Goal: Task Accomplishment & Management: Complete application form

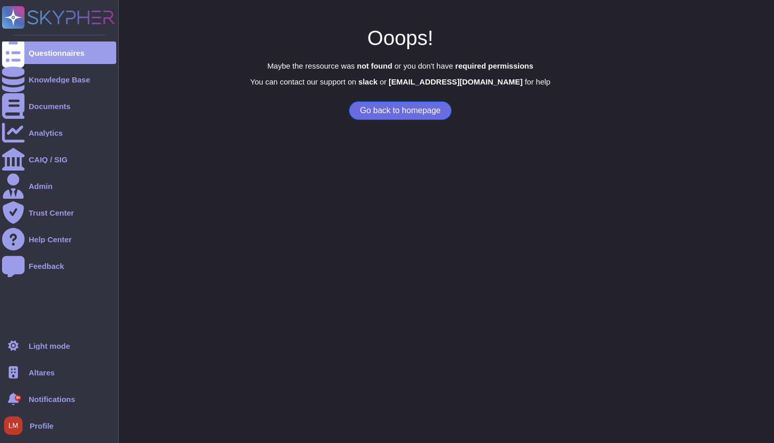
click at [28, 375] on div "Altares" at bounding box center [59, 372] width 114 height 23
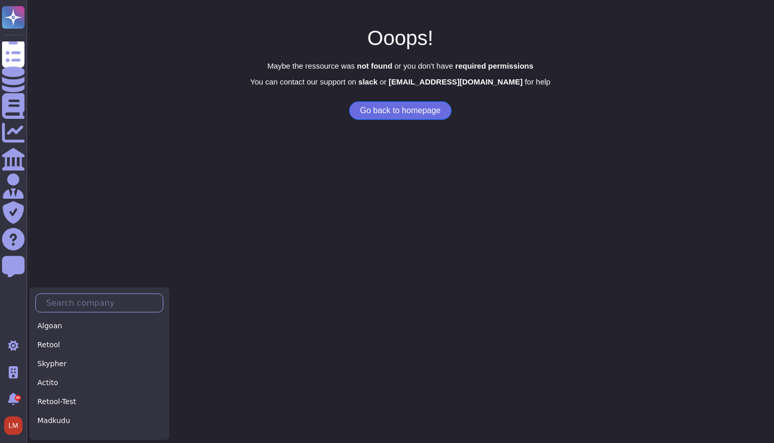
click at [115, 302] on input "text" at bounding box center [102, 303] width 122 height 18
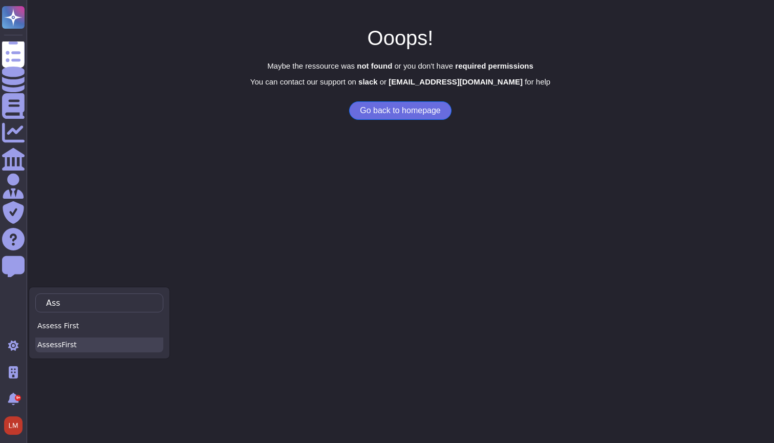
click at [114, 344] on div "AssessFirst" at bounding box center [99, 344] width 128 height 15
type input "Ass"
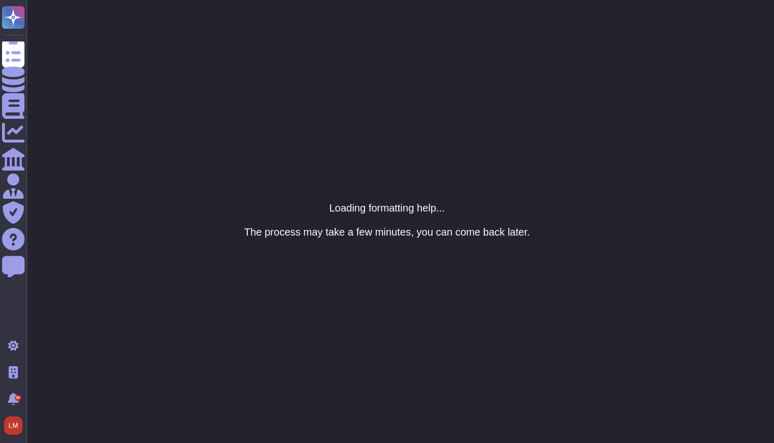
click at [552, 0] on html "Questionnaires Knowledge Base Documents Analytics CAIQ / SIG Admin Trust Center…" at bounding box center [387, 0] width 774 height 0
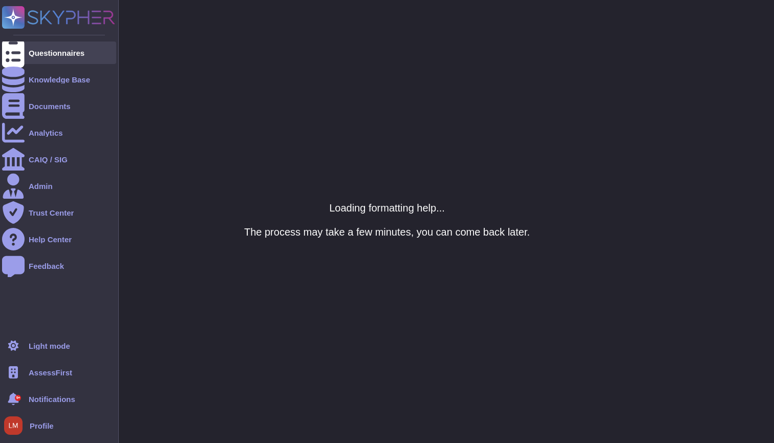
click at [48, 49] on div "Questionnaires" at bounding box center [57, 53] width 56 height 8
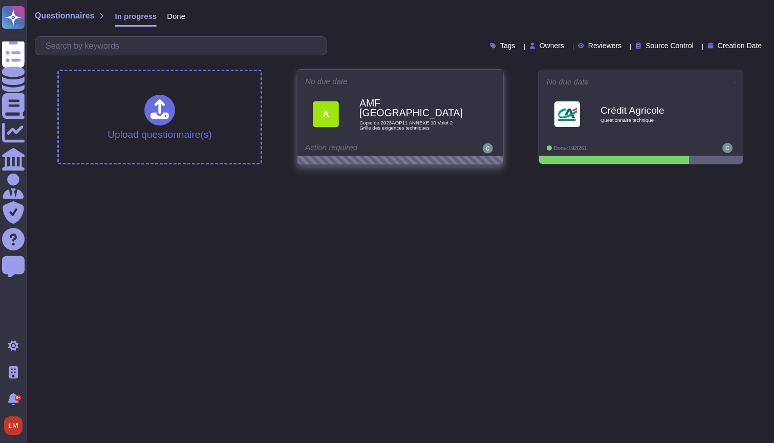
click at [494, 76] on span at bounding box center [496, 81] width 4 height 11
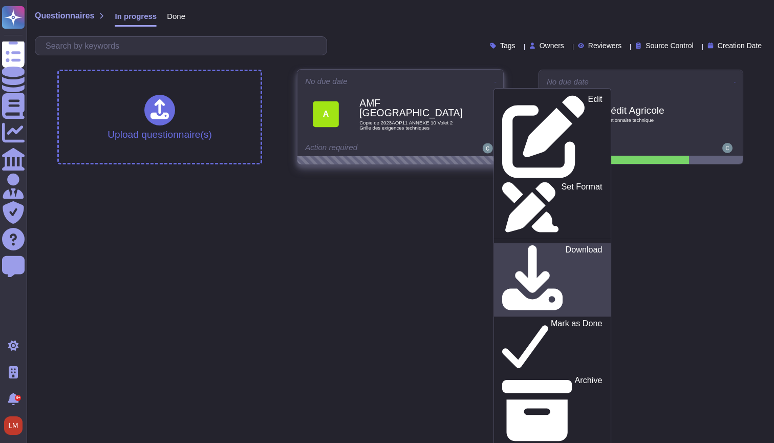
click at [566, 246] on p "Download" at bounding box center [584, 280] width 37 height 69
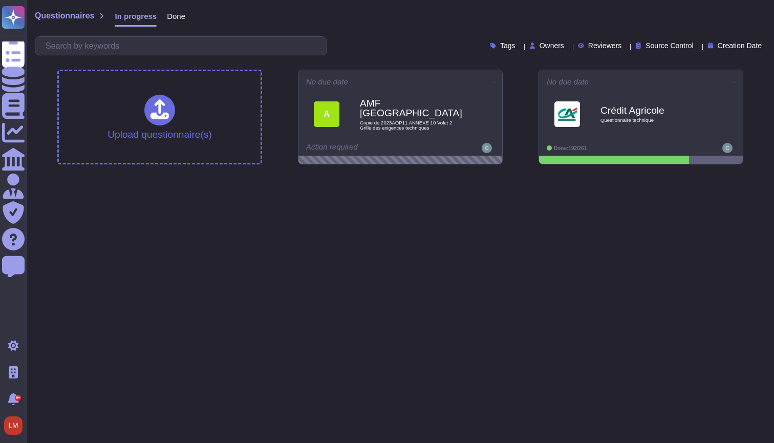
click at [158, 173] on html "Questionnaires Knowledge Base Documents Analytics CAIQ / SIG Admin Trust Center…" at bounding box center [387, 86] width 774 height 173
click at [452, 105] on b "AMF CANADA" at bounding box center [410, 108] width 103 height 20
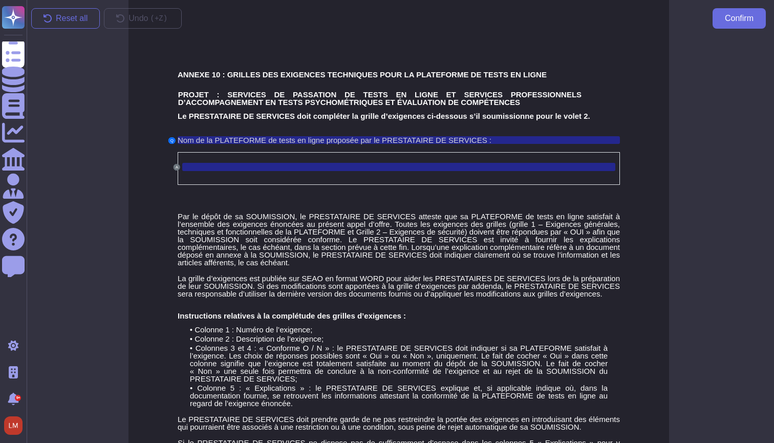
scroll to position [0, 2]
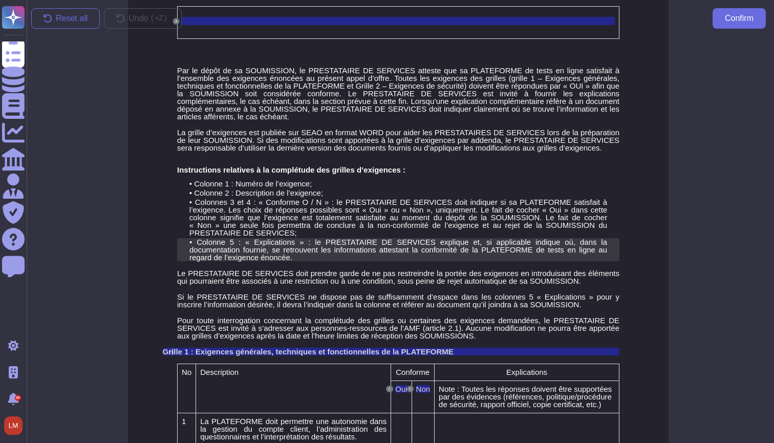
scroll to position [97, 2]
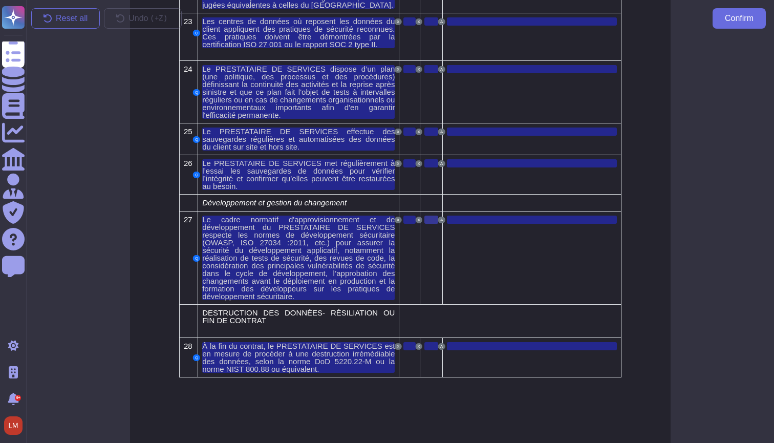
scroll to position [3316, 0]
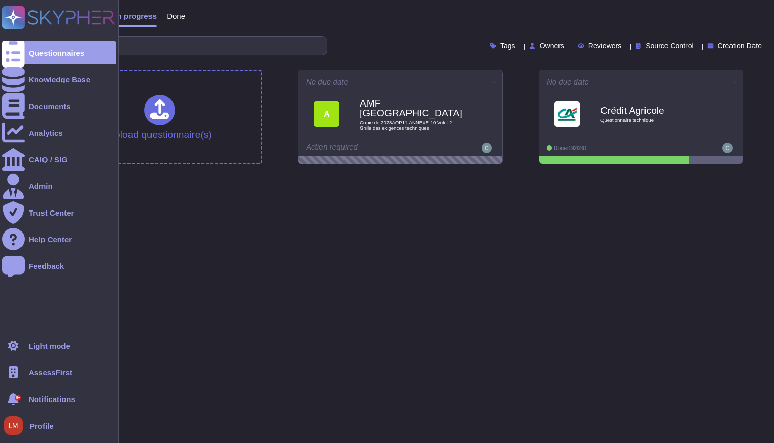
click at [75, 374] on div "AssessFirst" at bounding box center [59, 372] width 114 height 23
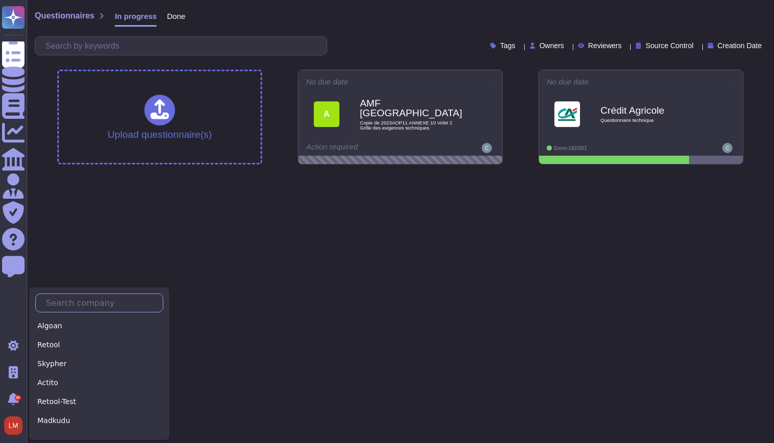
click at [95, 305] on input "text" at bounding box center [102, 303] width 122 height 18
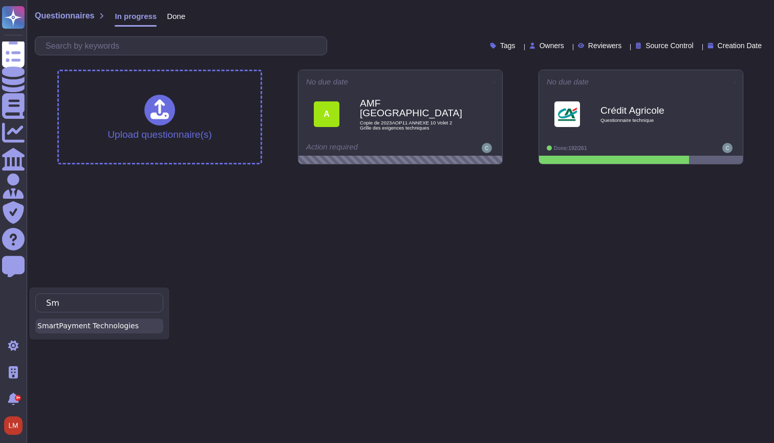
type input "Sm"
click at [93, 323] on div "SmartPayment Technologies" at bounding box center [99, 325] width 128 height 15
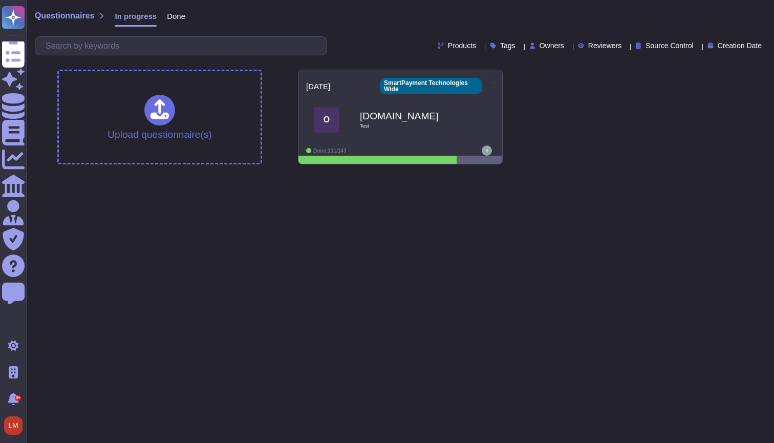
click at [184, 20] on div "Done" at bounding box center [171, 18] width 29 height 20
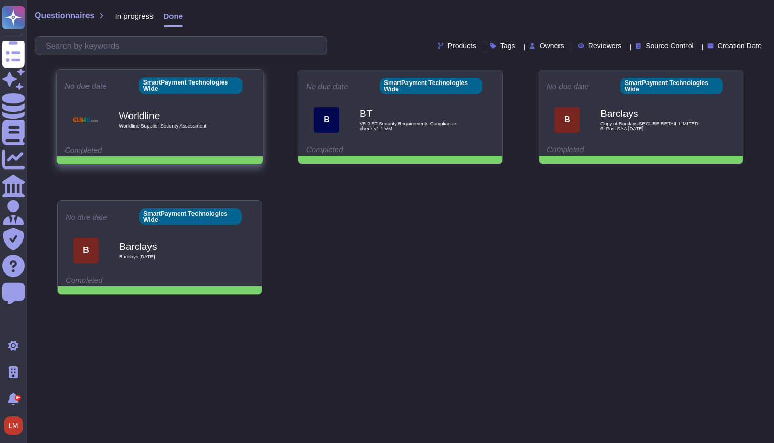
click at [232, 116] on span "Worldline Worldline Supplier Security Assessment" at bounding box center [160, 119] width 190 height 41
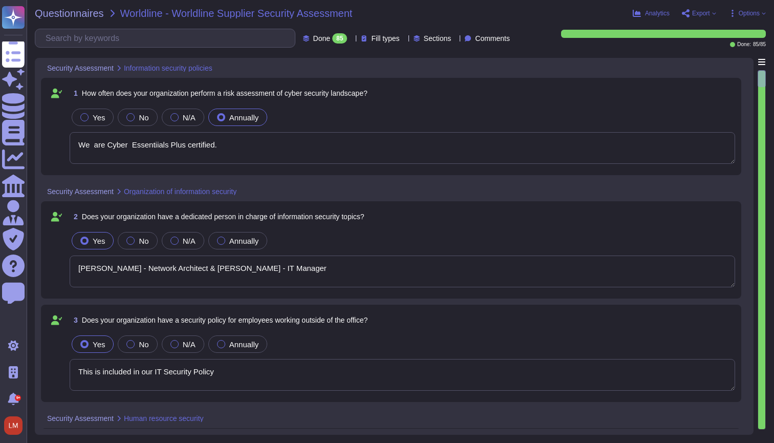
type textarea "We are Cyber Essentiials Plus certified."
type textarea "[PERSON_NAME] - Network Architect & [PERSON_NAME] - IT Manager"
type textarea "This is included in our IT Security Policy"
type textarea "We have a JML Policy, this is followed by IT and HR when any new starters, leav…"
type textarea "DBS checks are done on all employees. psychometric profiling is also conducted …"
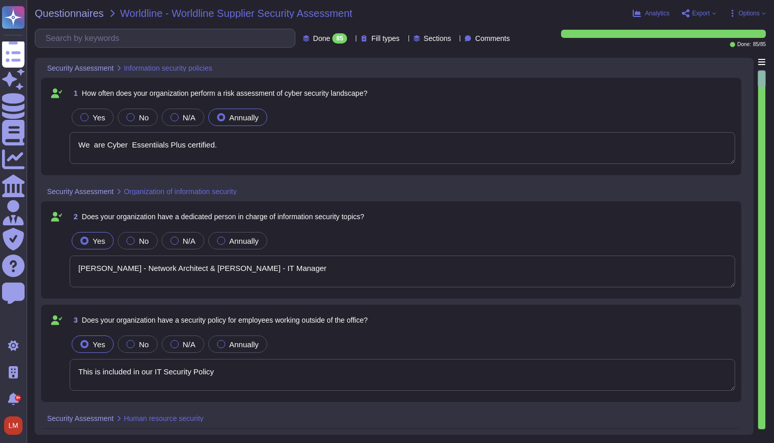
type textarea "This is part of our employee handbook which is part of the induction process"
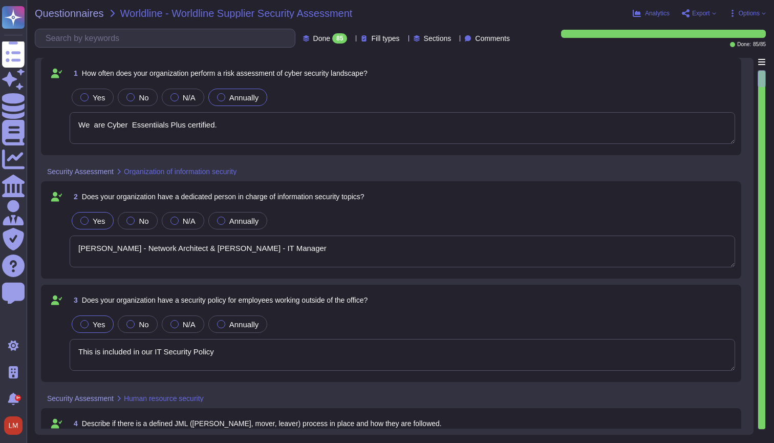
scroll to position [21, 0]
click at [90, 21] on div "Questionnaires Worldline - Worldline Supplier Security Assessment Analytics Exp…" at bounding box center [400, 221] width 747 height 443
click at [90, 13] on span "Questionnaires" at bounding box center [69, 13] width 69 height 10
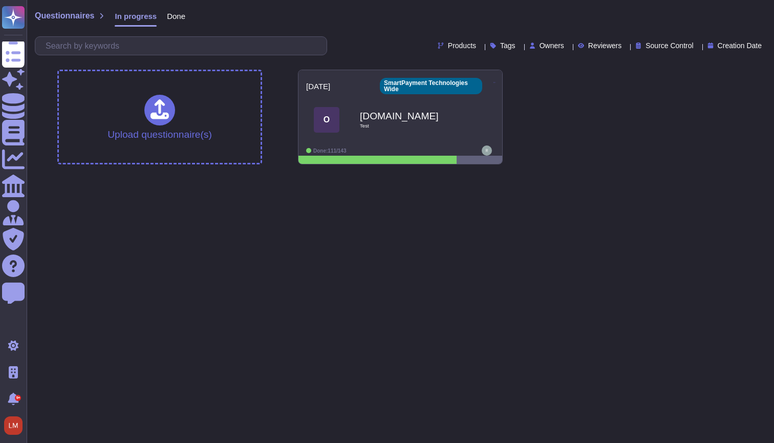
click at [183, 14] on span "Done" at bounding box center [176, 16] width 18 height 8
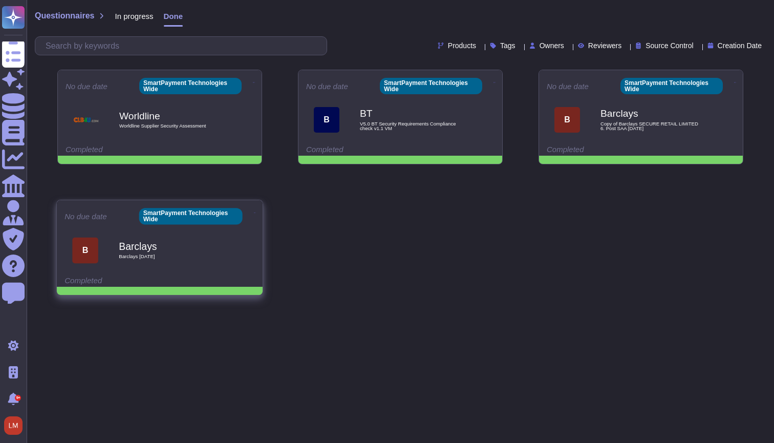
click at [254, 212] on icon at bounding box center [255, 212] width 2 height 1
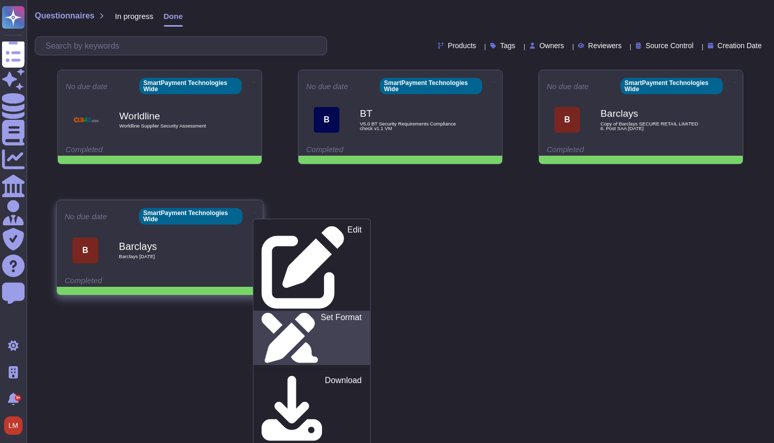
click at [321, 313] on p "Set Format" at bounding box center [341, 338] width 41 height 50
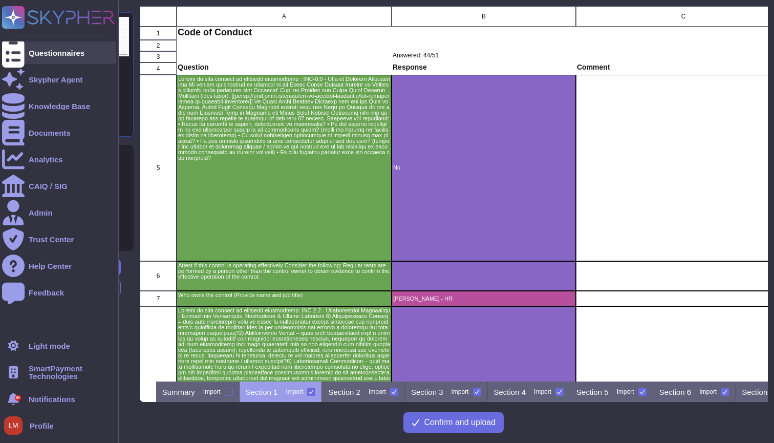
click at [15, 48] on div at bounding box center [13, 52] width 23 height 23
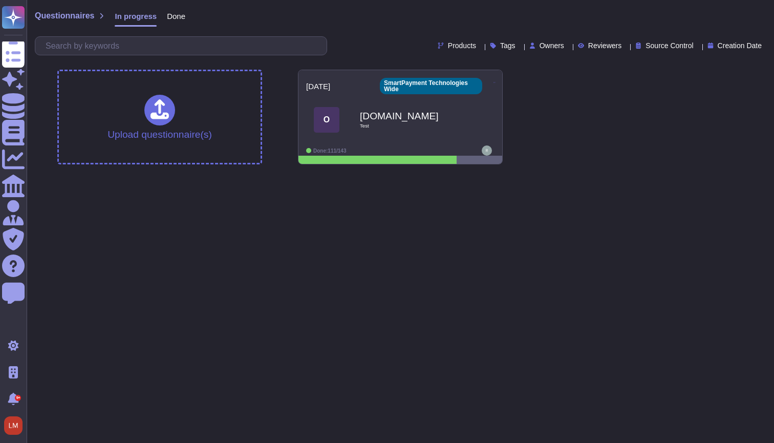
click at [182, 18] on span "Done" at bounding box center [176, 16] width 18 height 8
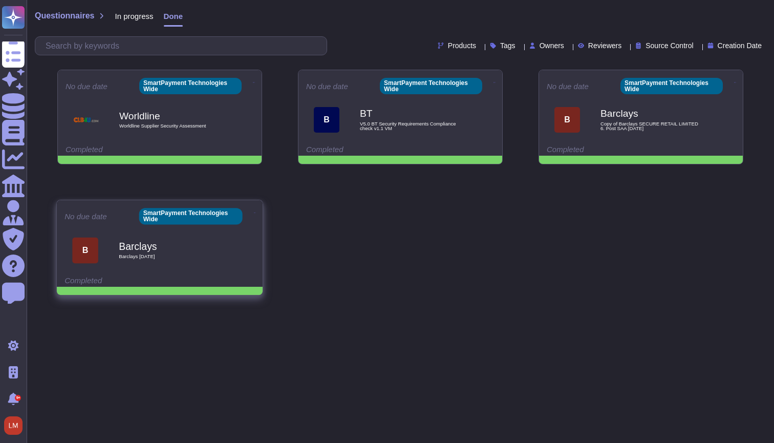
click at [253, 212] on span at bounding box center [255, 211] width 4 height 11
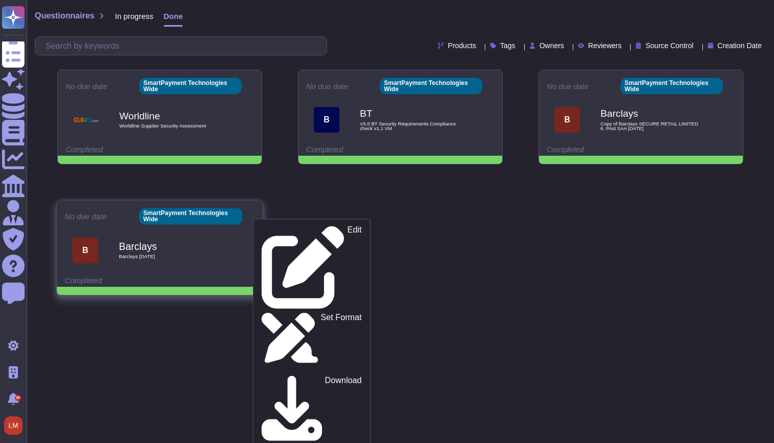
click at [190, 242] on b "Barclays" at bounding box center [170, 247] width 103 height 10
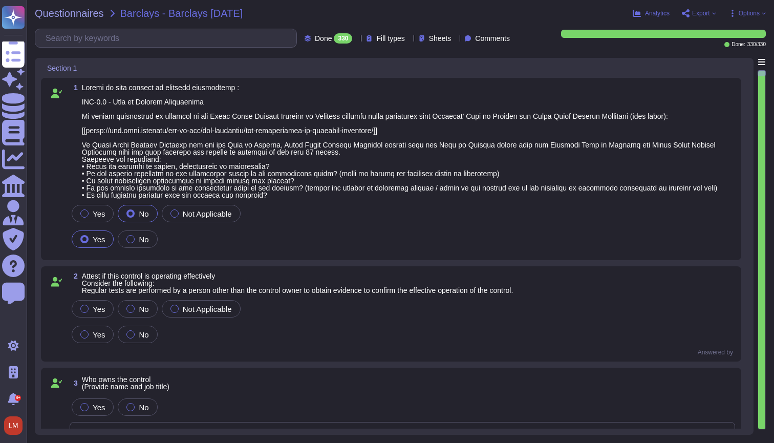
type textarea "Rachel Waby - HR"
click at [758, 11] on span "Options" at bounding box center [749, 13] width 21 height 6
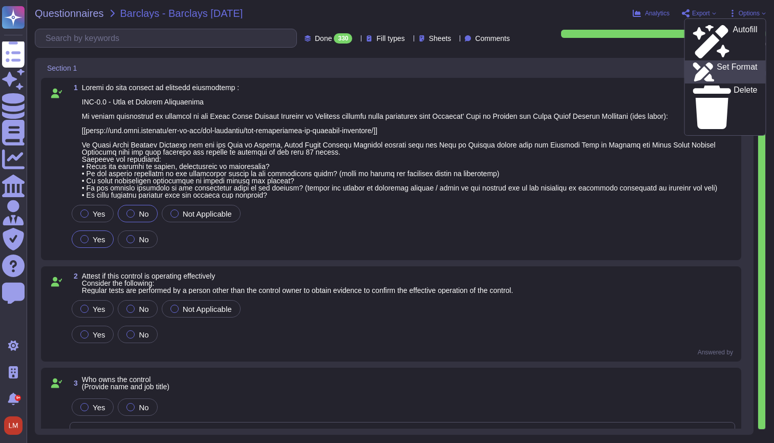
click at [734, 63] on p "Set Format" at bounding box center [737, 72] width 40 height 18
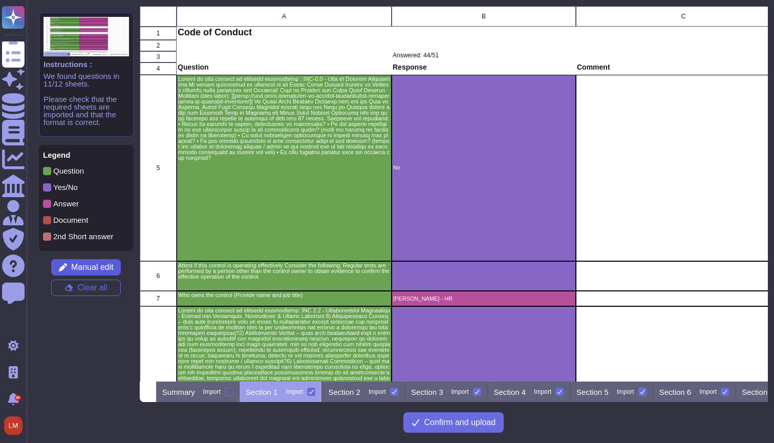
click at [101, 263] on span "Manual edit" at bounding box center [92, 267] width 42 height 8
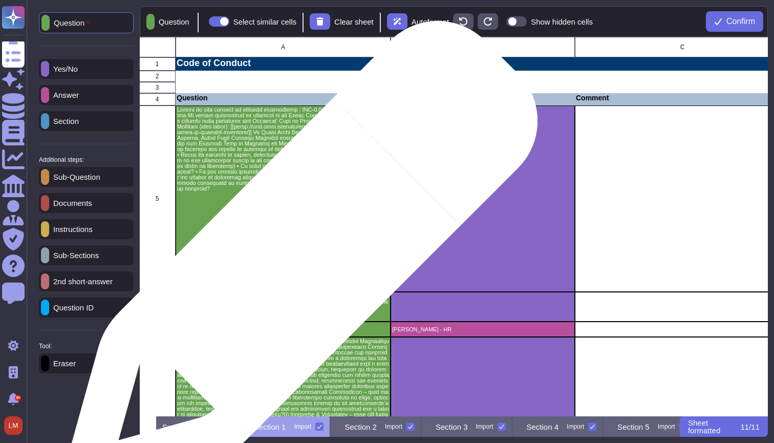
scroll to position [0, 1]
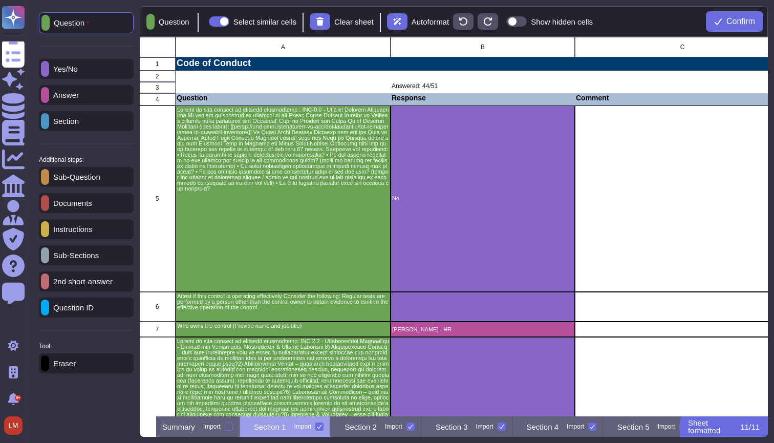
click at [89, 372] on div "Eraser" at bounding box center [86, 363] width 95 height 20
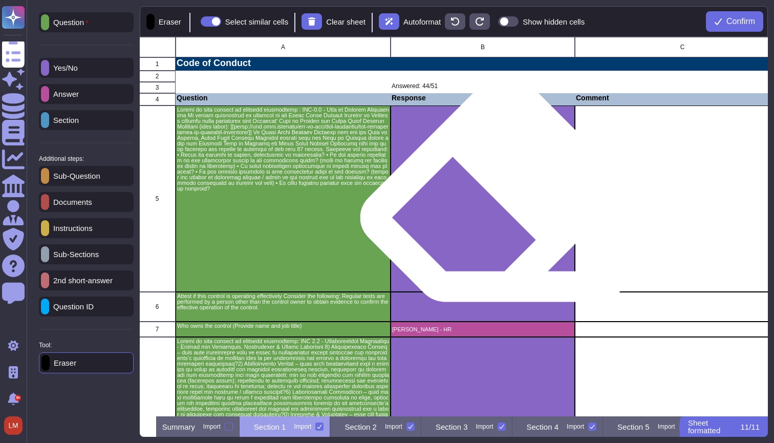
click at [494, 200] on p "No" at bounding box center [482, 199] width 181 height 6
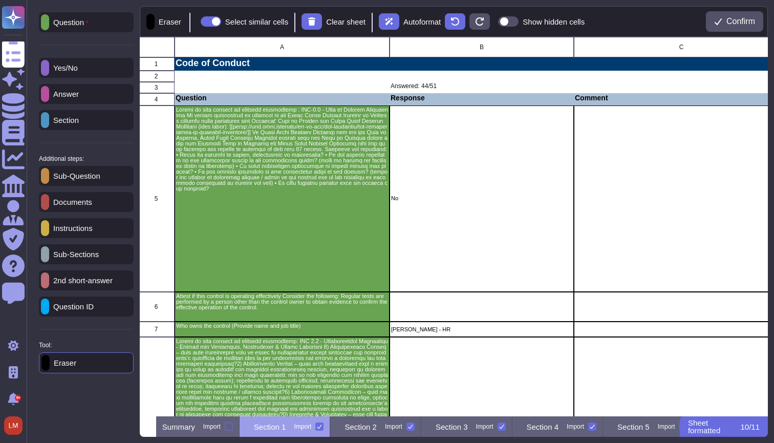
scroll to position [0, 2]
click at [100, 65] on div "Yes/No" at bounding box center [86, 68] width 95 height 20
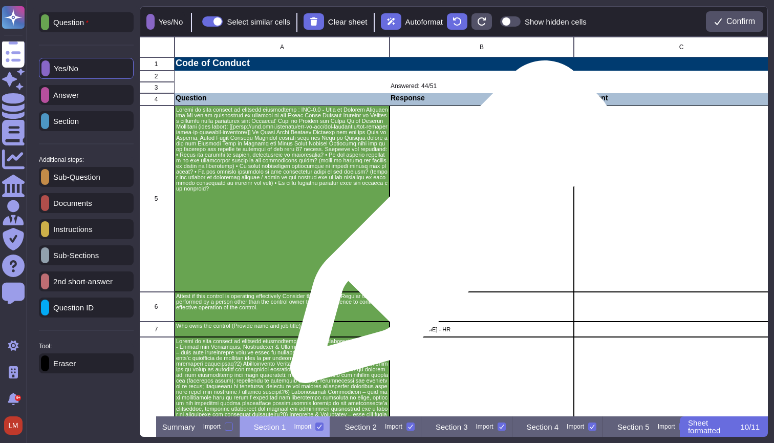
click at [447, 227] on div "No" at bounding box center [482, 198] width 184 height 186
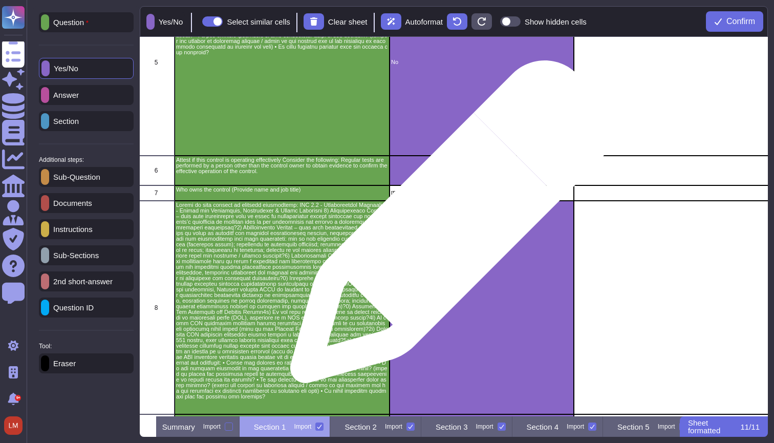
scroll to position [196, 2]
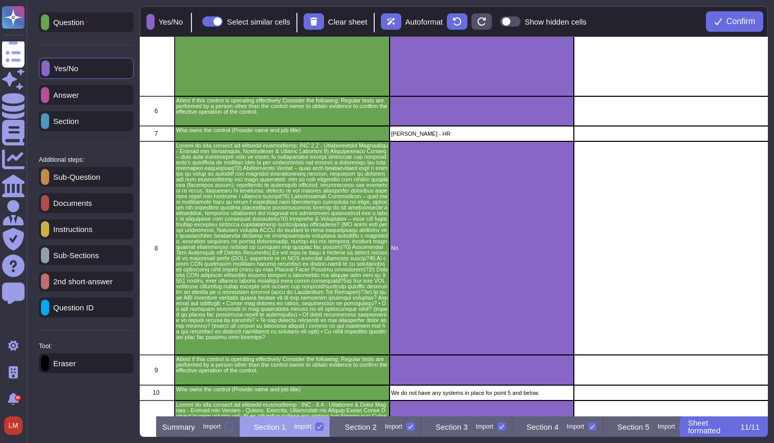
click at [69, 93] on p "Answer" at bounding box center [64, 95] width 30 height 8
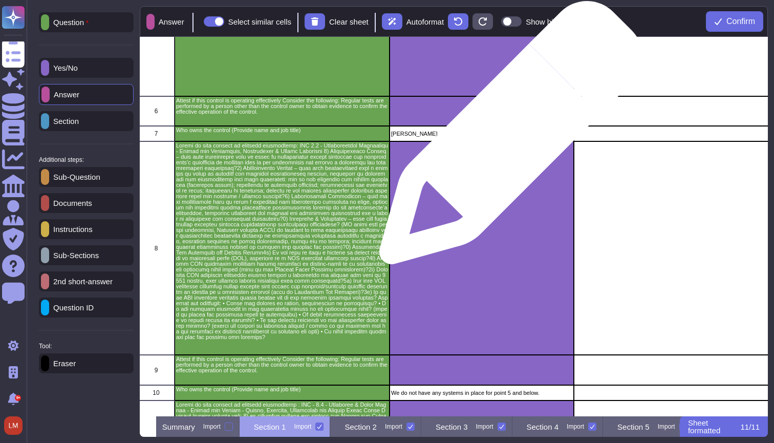
click at [508, 136] on p "Rachel Waby - HR" at bounding box center [481, 134] width 181 height 6
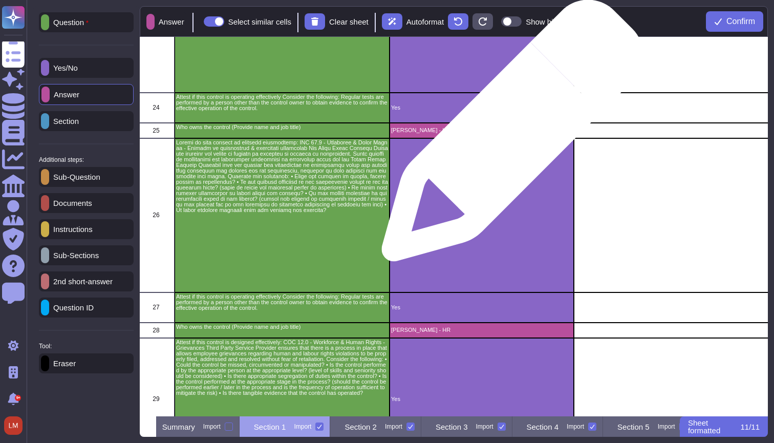
scroll to position [1633, 2]
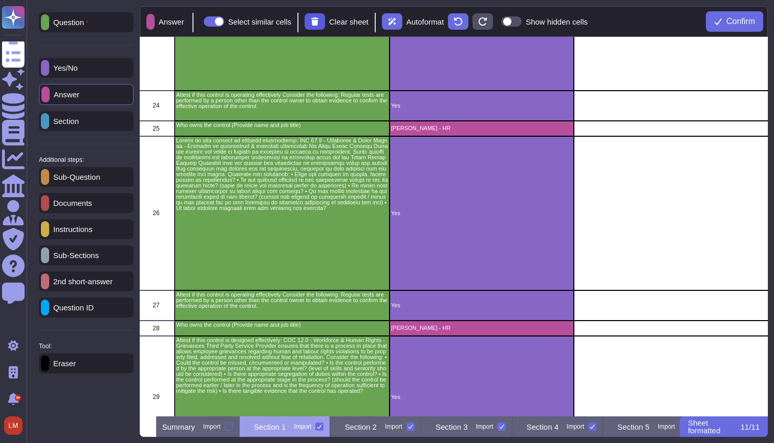
click at [325, 22] on button at bounding box center [315, 21] width 20 height 16
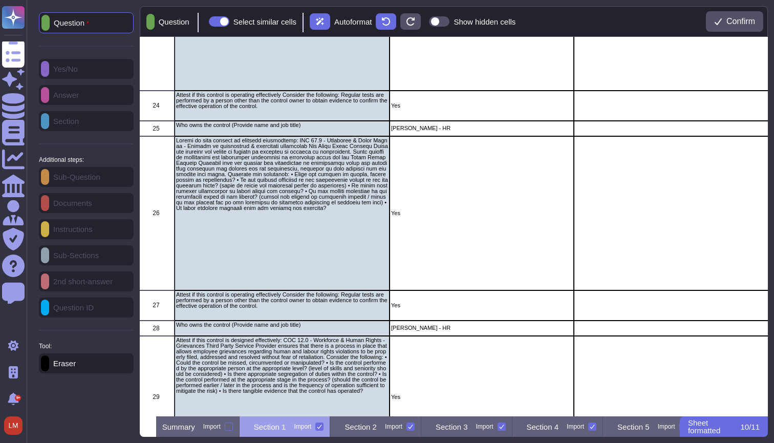
scroll to position [0, 0]
click at [79, 16] on div "Question" at bounding box center [86, 22] width 95 height 21
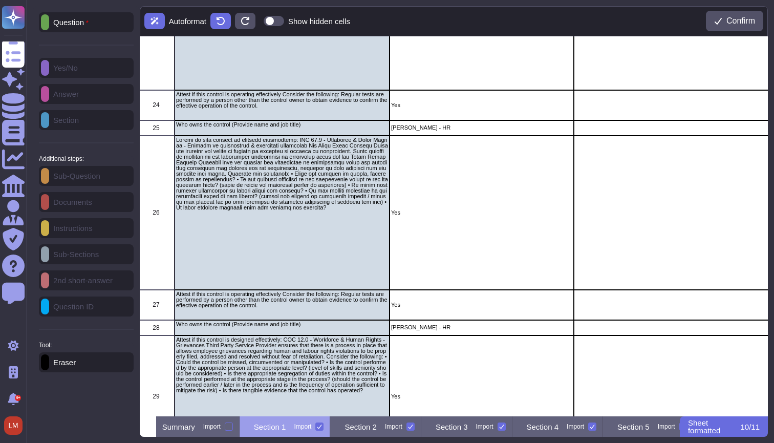
click at [261, 122] on p "Who owns the control (Provide name and job title)" at bounding box center [282, 124] width 212 height 6
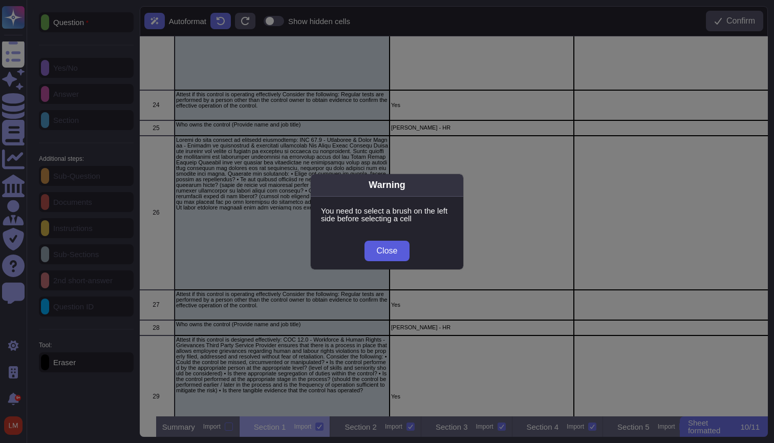
click at [376, 244] on button "Close" at bounding box center [388, 251] width 46 height 20
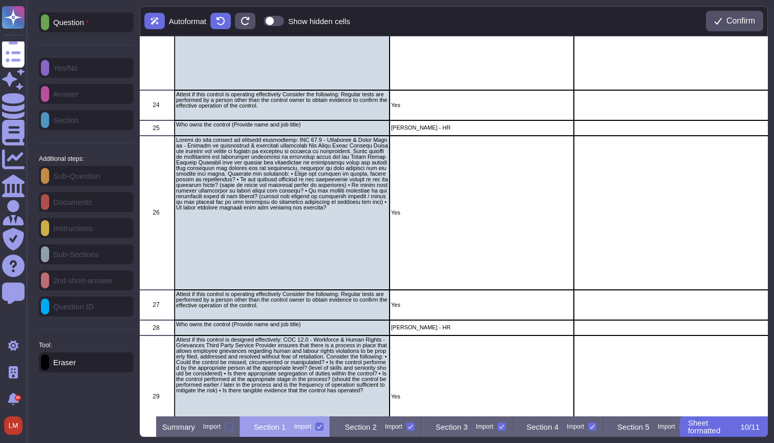
click at [76, 24] on p "Question" at bounding box center [68, 22] width 39 height 8
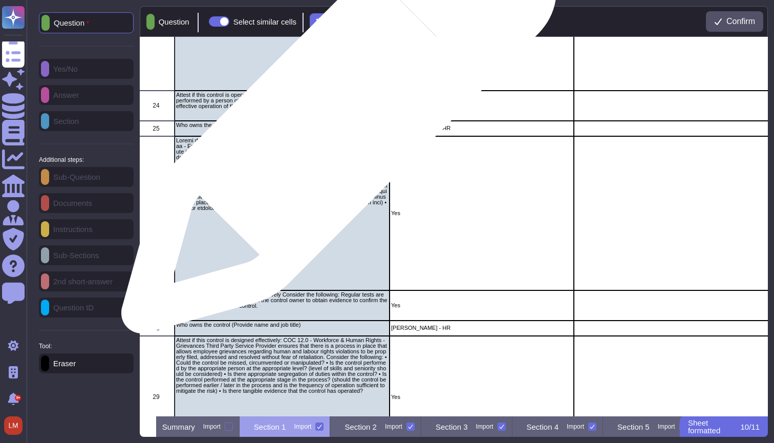
click at [335, 121] on div "Who owns the control (Provide name and job title)" at bounding box center [282, 128] width 215 height 15
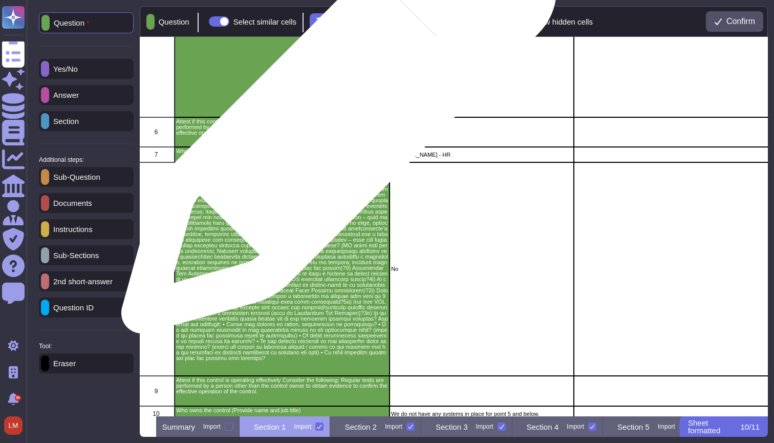
scroll to position [0, 0]
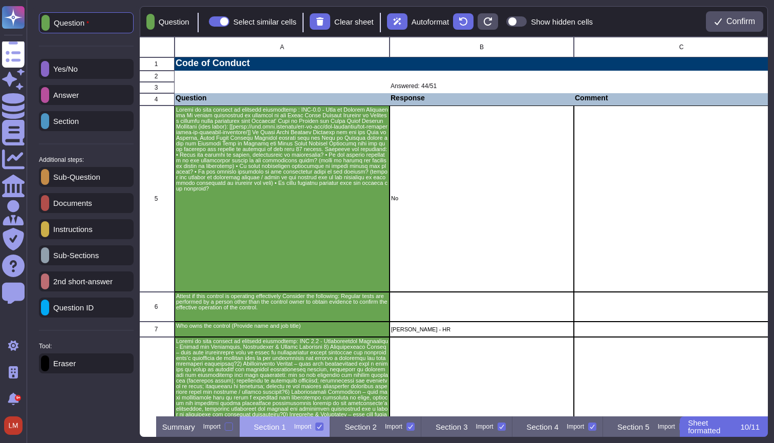
click at [78, 70] on p "Yes/No" at bounding box center [63, 69] width 29 height 8
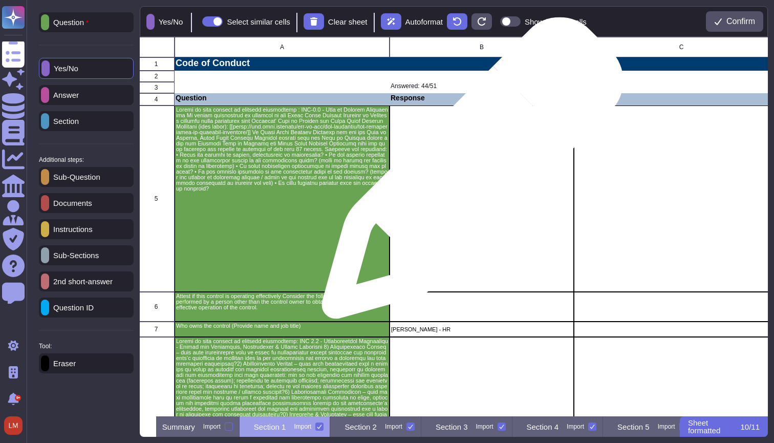
click at [468, 173] on div "No" at bounding box center [482, 198] width 184 height 186
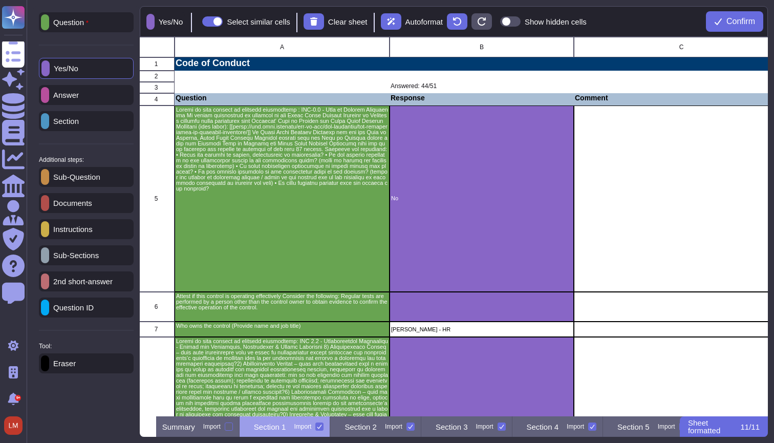
click at [79, 94] on p "Answer" at bounding box center [64, 95] width 30 height 8
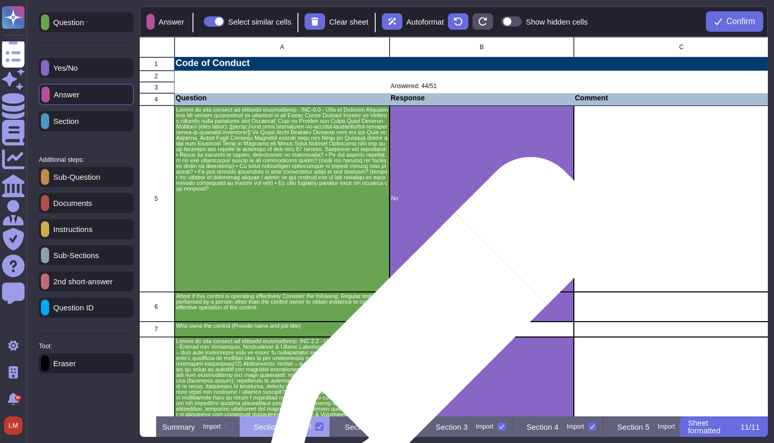
click at [430, 334] on div "Rachel Waby - HR" at bounding box center [482, 329] width 184 height 15
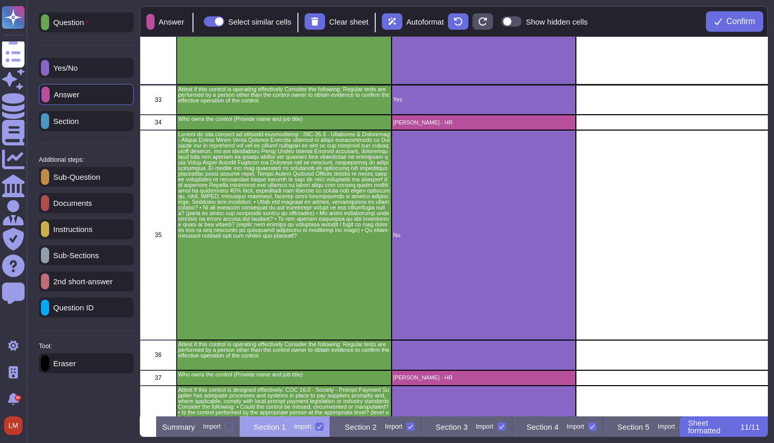
click at [90, 204] on p "Documents" at bounding box center [70, 203] width 43 height 8
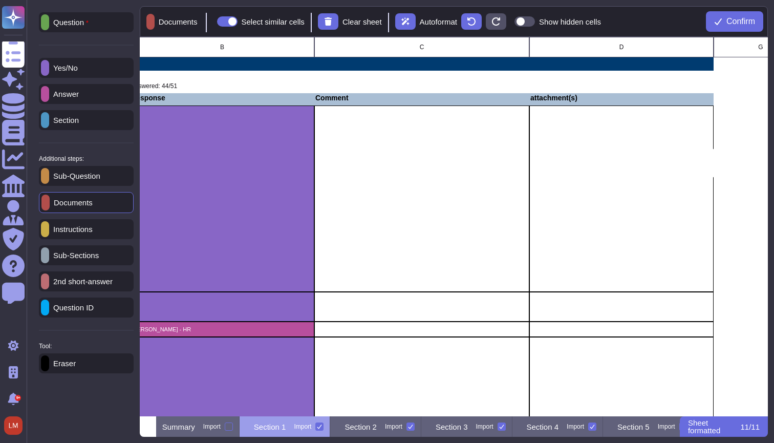
click at [665, 199] on div "grid" at bounding box center [621, 198] width 184 height 186
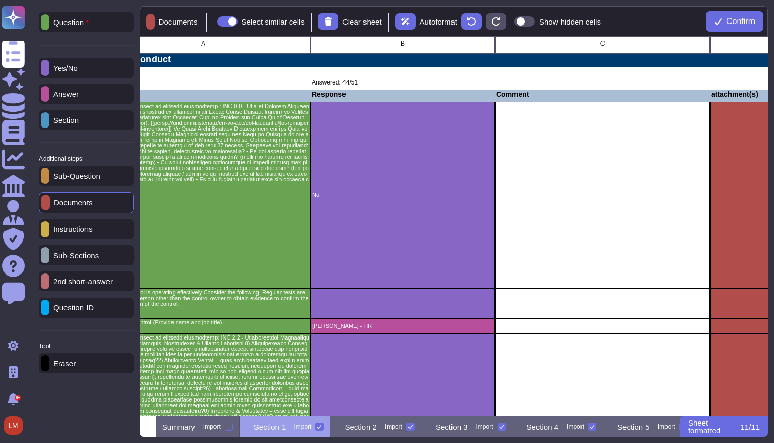
click at [94, 93] on div "Answer" at bounding box center [86, 94] width 95 height 20
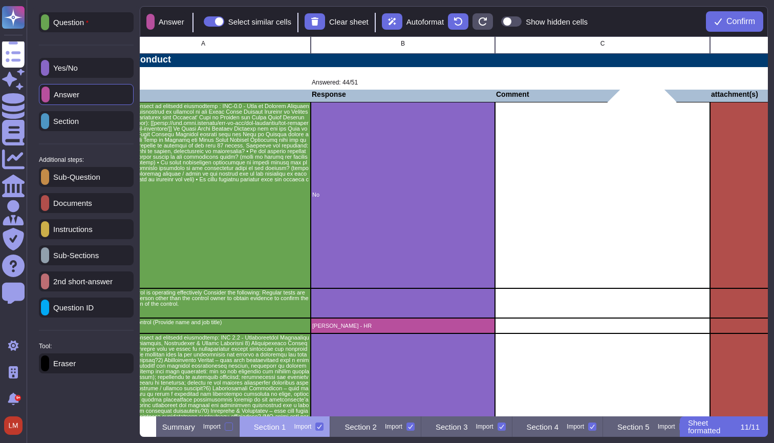
click at [585, 177] on div "grid" at bounding box center [602, 195] width 215 height 186
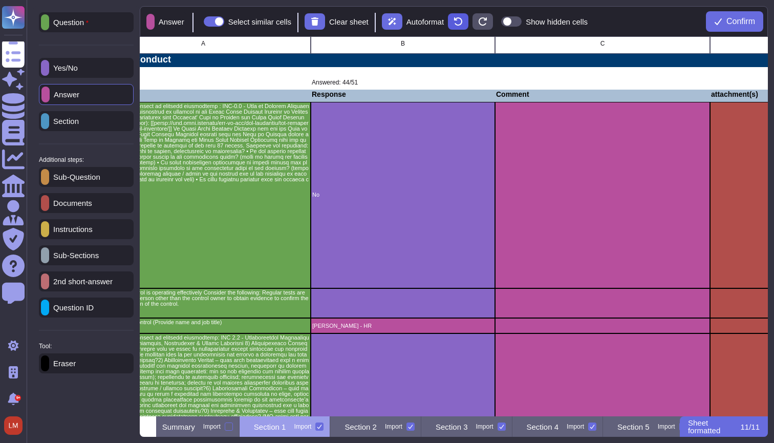
click at [462, 24] on icon at bounding box center [458, 21] width 8 height 8
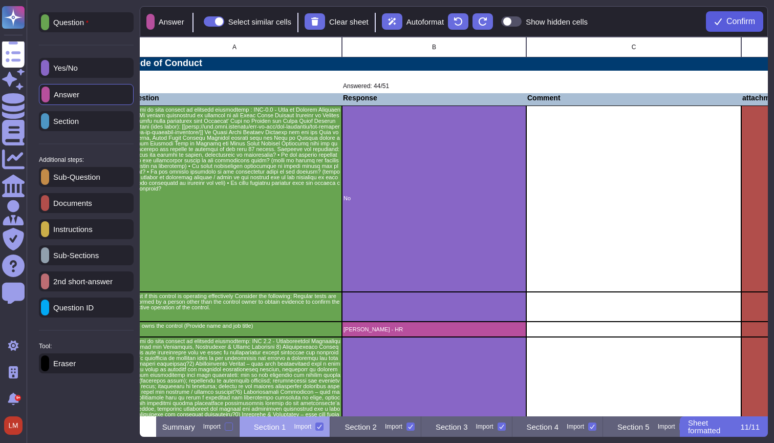
click at [734, 25] on span "Confirm" at bounding box center [740, 21] width 29 height 8
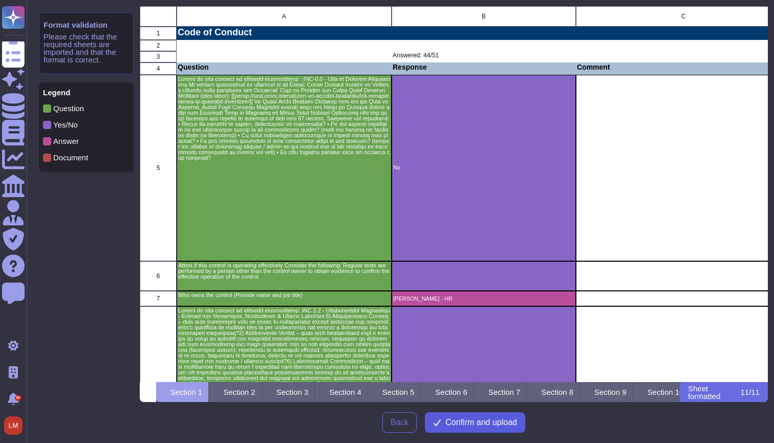
click at [463, 422] on span "Confirm and upload" at bounding box center [481, 422] width 72 height 8
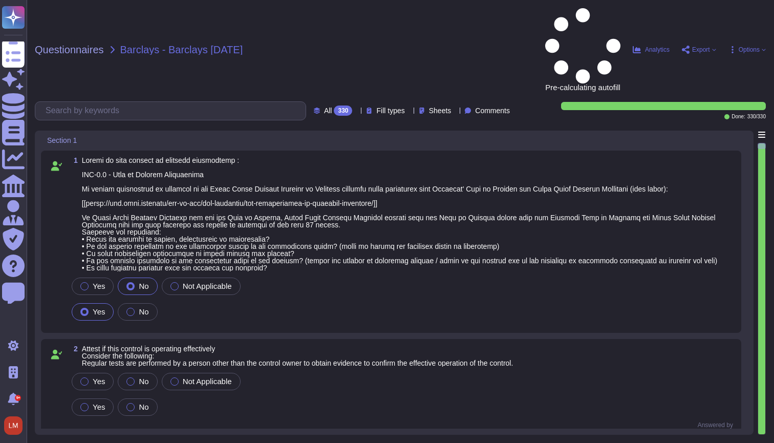
type textarea "Rachel Waby - HR"
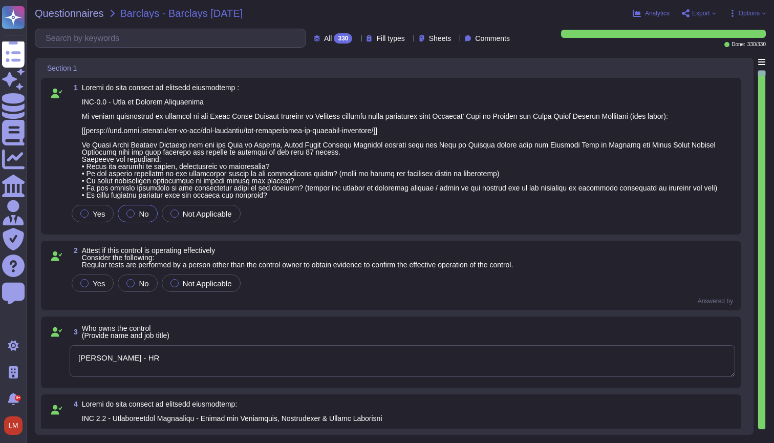
click at [715, 10] on div "Analytics Export Options" at bounding box center [637, 13] width 258 height 10
click at [712, 15] on icon at bounding box center [714, 13] width 4 height 4
click at [744, 13] on span "Options" at bounding box center [749, 13] width 21 height 6
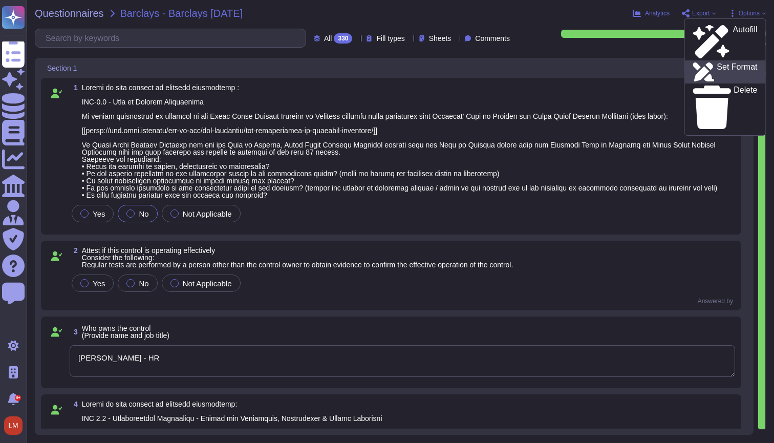
click at [725, 63] on p "Set Format" at bounding box center [737, 72] width 40 height 18
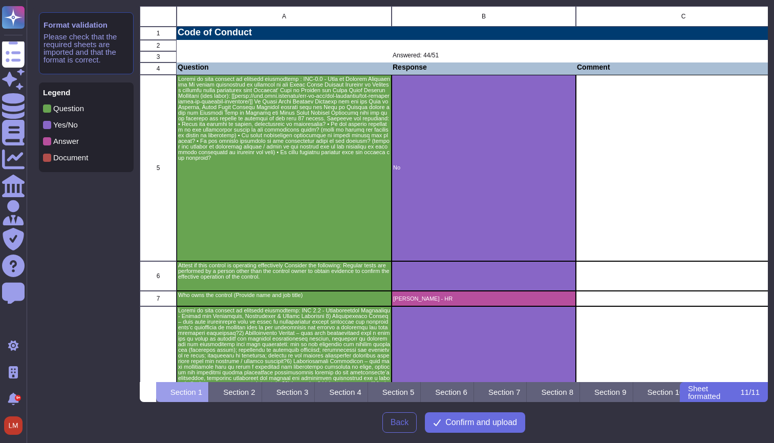
click at [295, 379] on p "grid" at bounding box center [284, 406] width 212 height 197
click at [255, 391] on p "Section 2" at bounding box center [239, 392] width 32 height 8
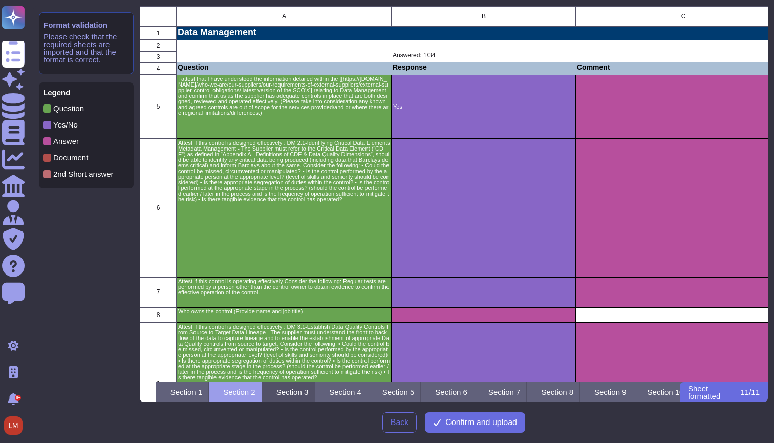
click at [315, 384] on div "Section 3" at bounding box center [288, 392] width 53 height 20
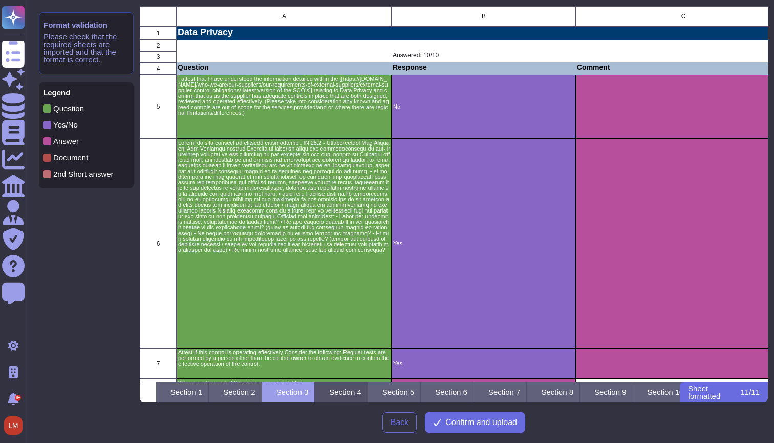
click at [361, 395] on p "Section 4" at bounding box center [345, 392] width 32 height 8
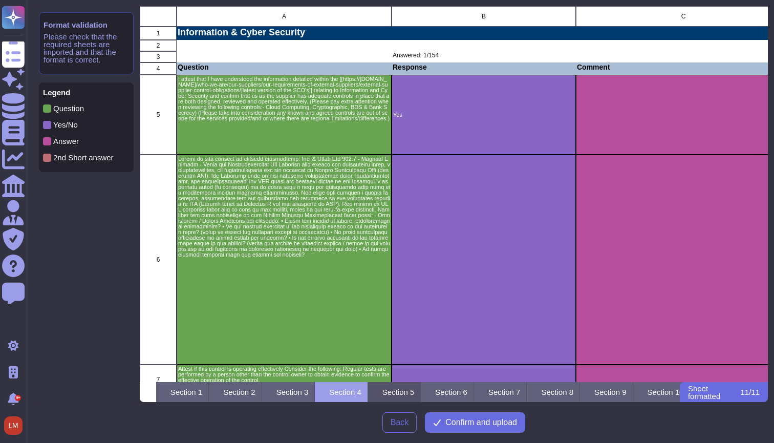
click at [421, 394] on div "Section 5" at bounding box center [394, 392] width 53 height 20
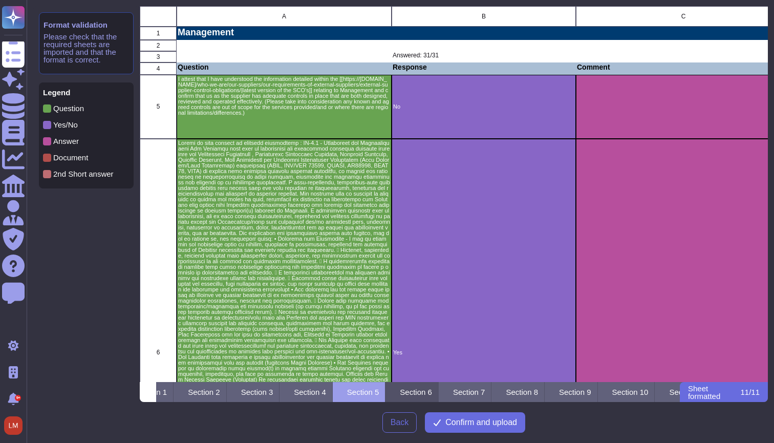
click at [432, 394] on p "Section 6" at bounding box center [416, 392] width 32 height 8
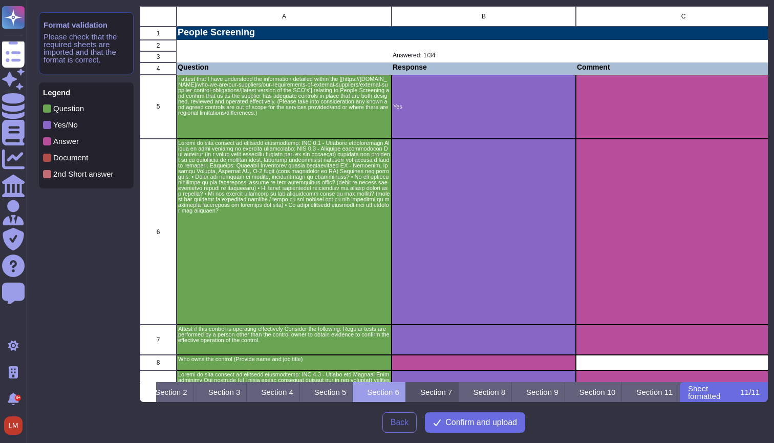
click at [459, 388] on div "Section 7" at bounding box center [432, 392] width 53 height 20
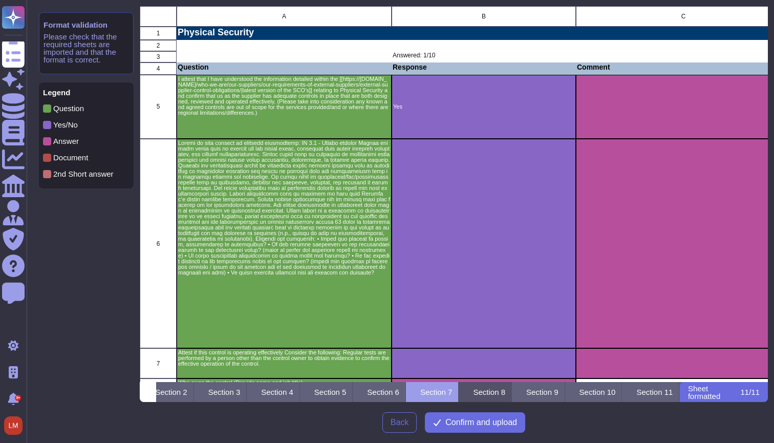
click at [483, 388] on div "Section 8" at bounding box center [485, 392] width 53 height 20
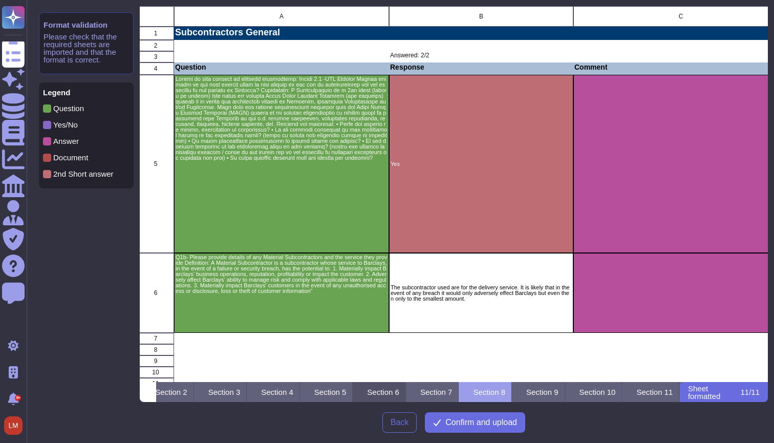
click at [367, 390] on p "Section 6" at bounding box center [383, 392] width 32 height 8
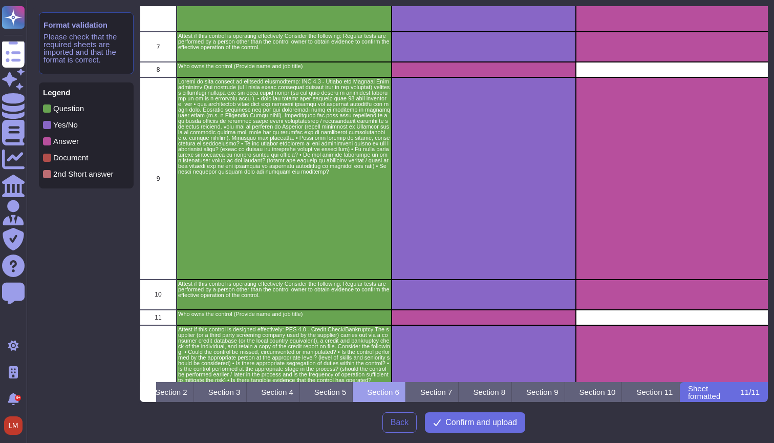
scroll to position [153, 0]
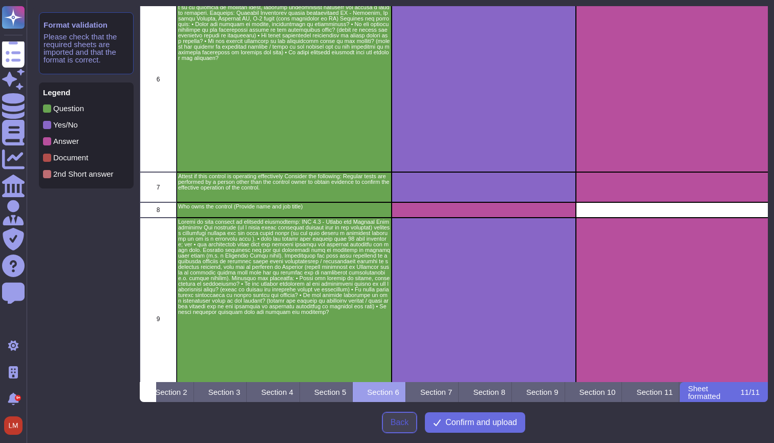
click at [397, 417] on button "Back" at bounding box center [399, 422] width 35 height 20
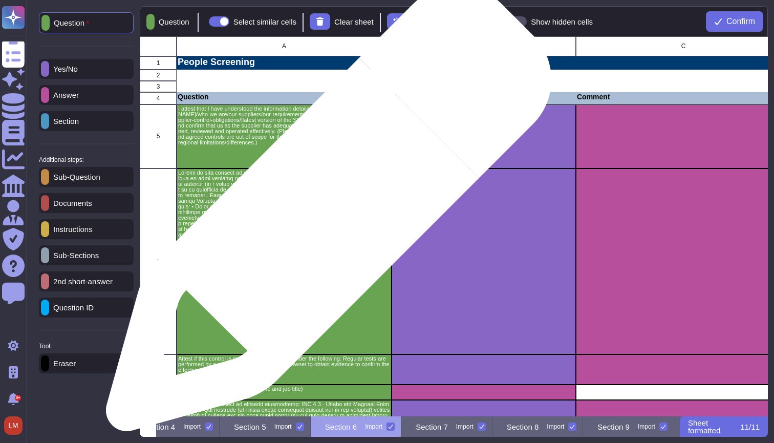
scroll to position [0, 0]
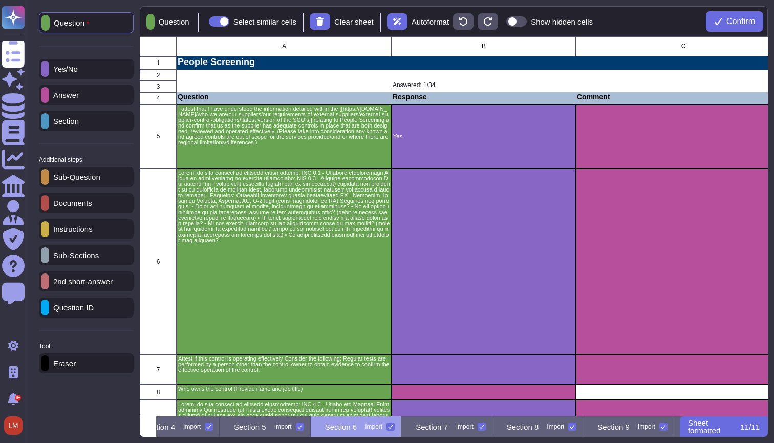
click at [527, 24] on span at bounding box center [516, 21] width 20 height 10
click at [502, 22] on input "Show hidden cells" at bounding box center [502, 22] width 0 height 0
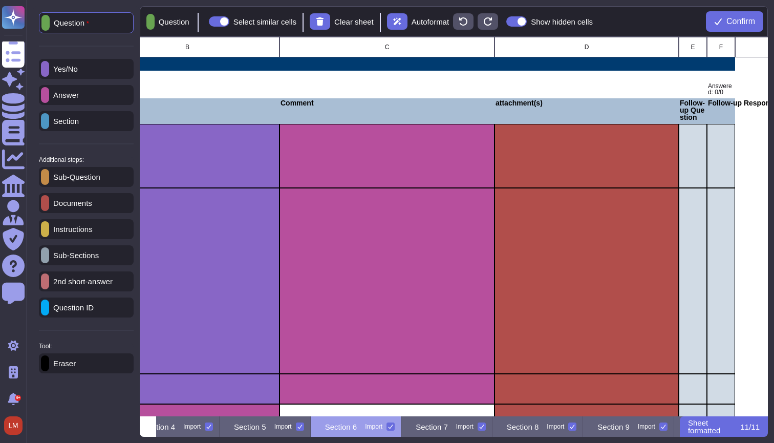
click at [527, 20] on span at bounding box center [516, 21] width 20 height 10
click at [502, 22] on input "Show hidden cells" at bounding box center [502, 22] width 0 height 0
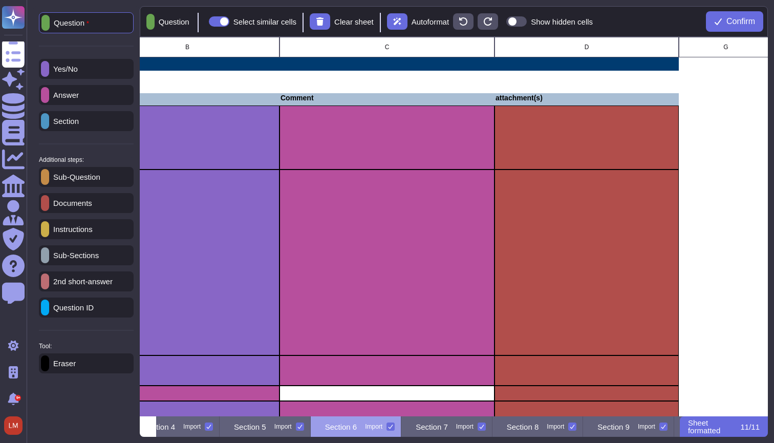
click at [527, 20] on span at bounding box center [516, 21] width 20 height 10
click at [502, 22] on input "Show hidden cells" at bounding box center [502, 22] width 0 height 0
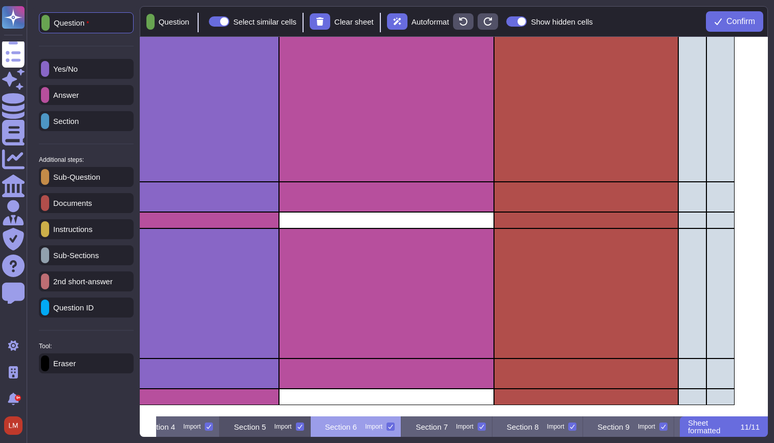
click at [266, 429] on p "Section 5" at bounding box center [250, 427] width 32 height 8
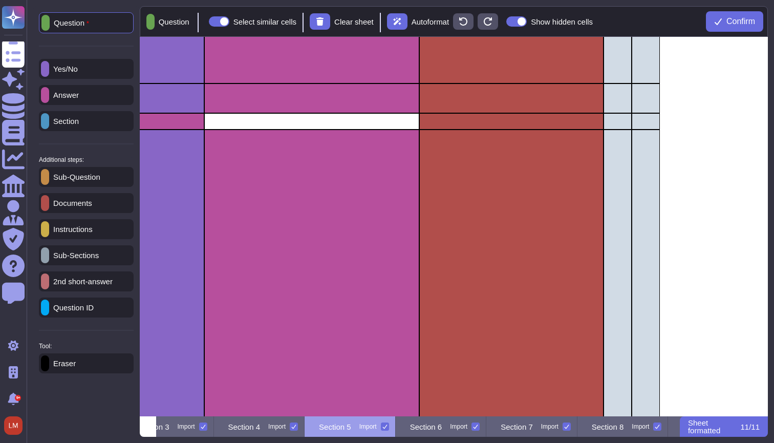
click at [527, 27] on div "Question Select similar cells Clear sheet Autoformat Show hidden cells Confirm" at bounding box center [454, 21] width 628 height 31
click at [527, 23] on span at bounding box center [516, 21] width 20 height 10
click at [502, 22] on input "Show hidden cells" at bounding box center [502, 22] width 0 height 0
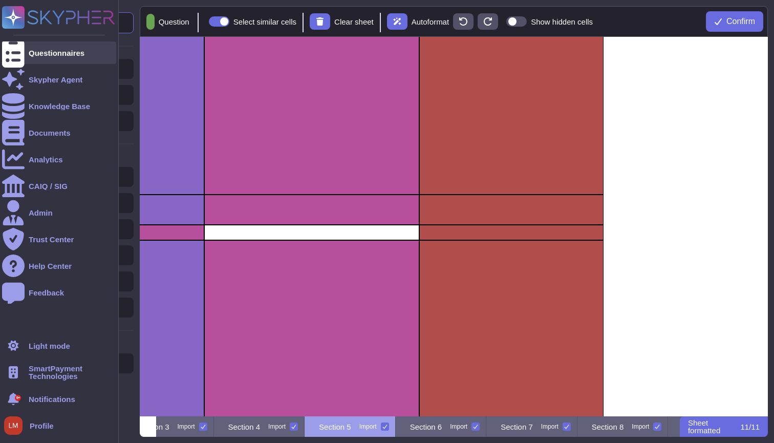
click at [37, 58] on div "Questionnaires" at bounding box center [59, 52] width 114 height 23
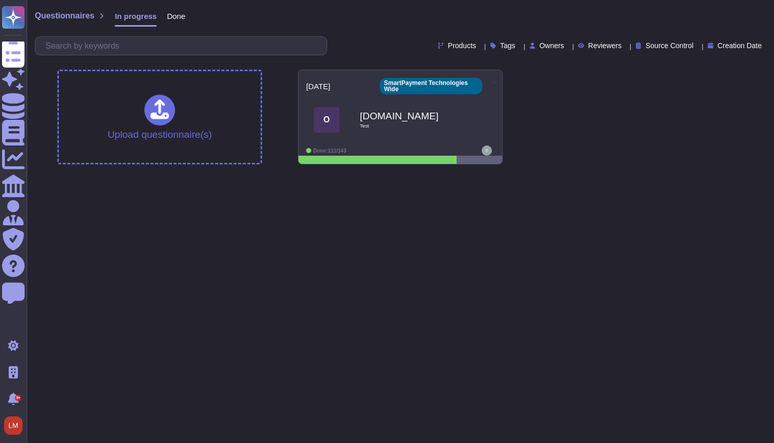
click at [178, 16] on span "Done" at bounding box center [176, 16] width 18 height 8
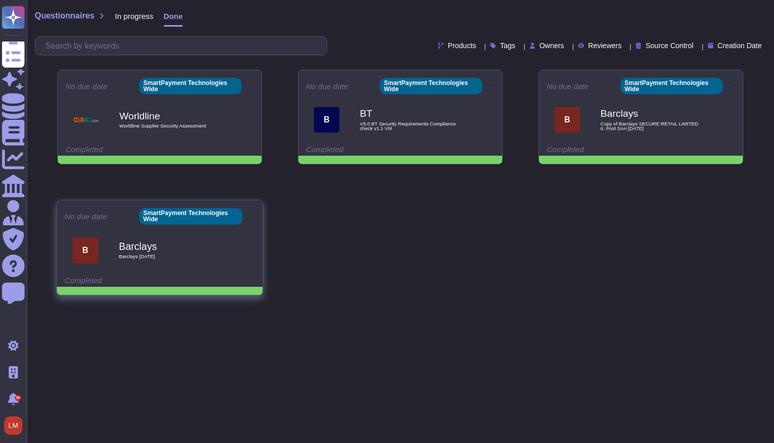
click at [165, 247] on b "Barclays" at bounding box center [170, 247] width 103 height 10
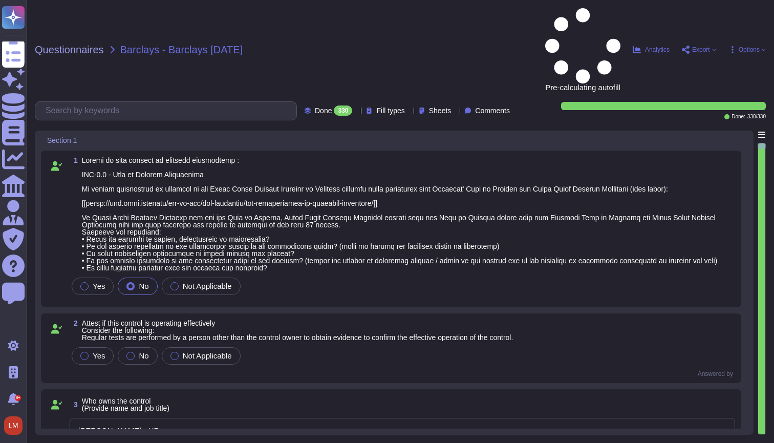
type textarea "Rachel Waby - HR"
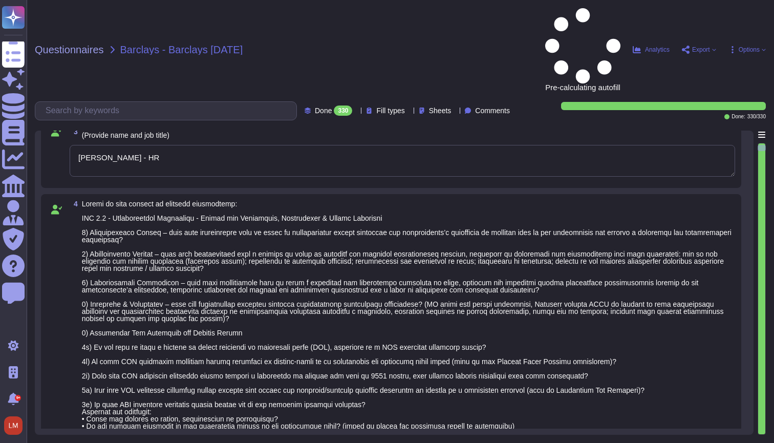
type textarea "We do not have any systems in place for point 5 and below."
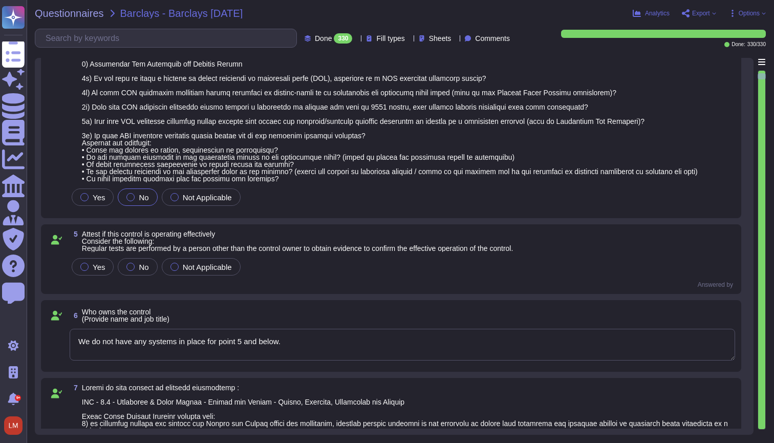
type textarea "Rachel Waby - HR"
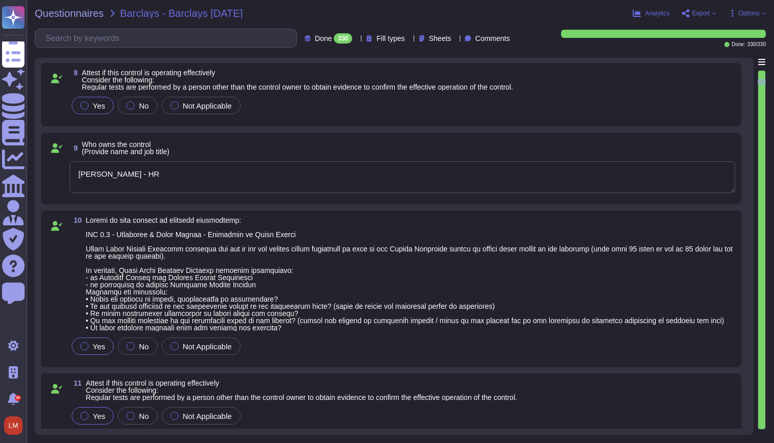
type textarea "Rachel Waby - HR"
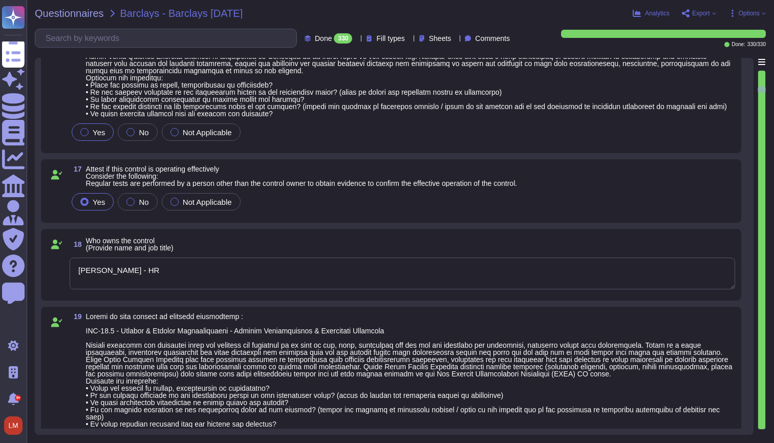
type textarea "Rachel Waby - HR"
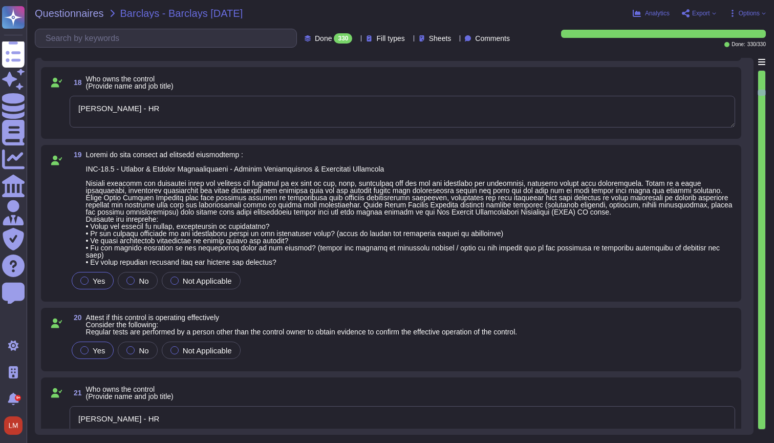
type textarea "Rachel Waby - HR"
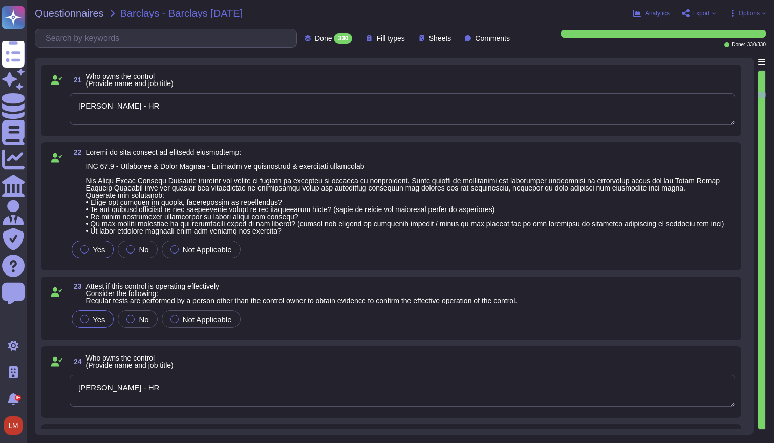
type textarea "Rachel Waby - HR"
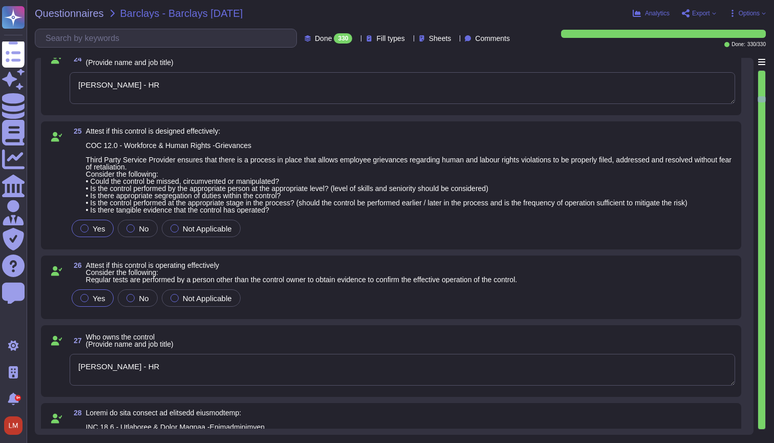
type textarea "Rachel Waby - HR"
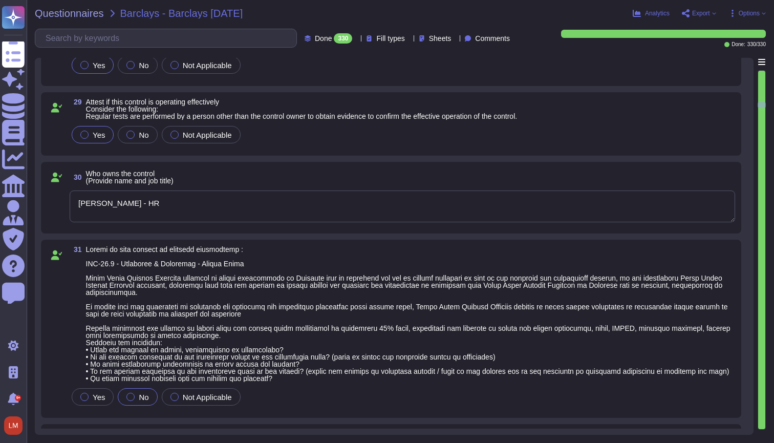
type textarea "Rachel Waby - HR"
type textarea "Oliver Tedcastle - CFO"
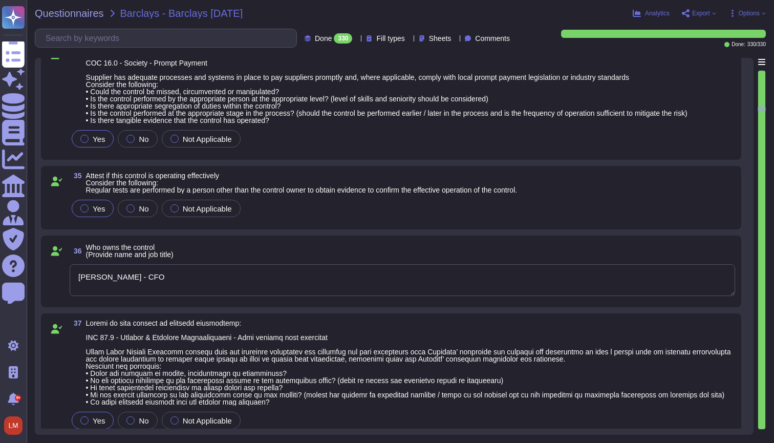
type textarea "David Russell -CEO"
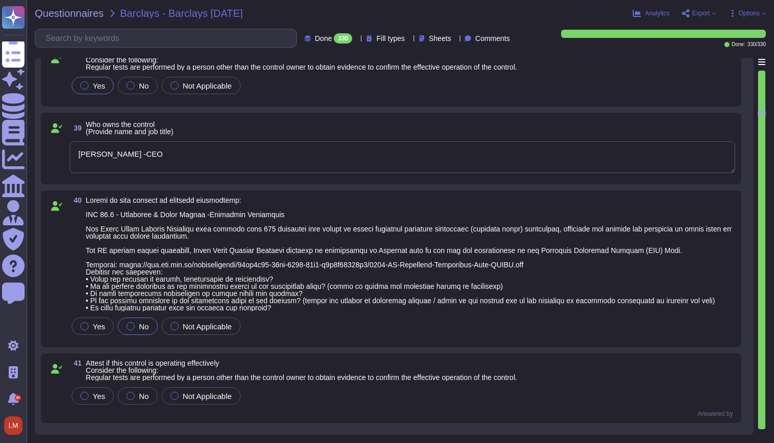
type textarea "Dave Oakey - COO"
type textarea "Rachel Waby - HR"
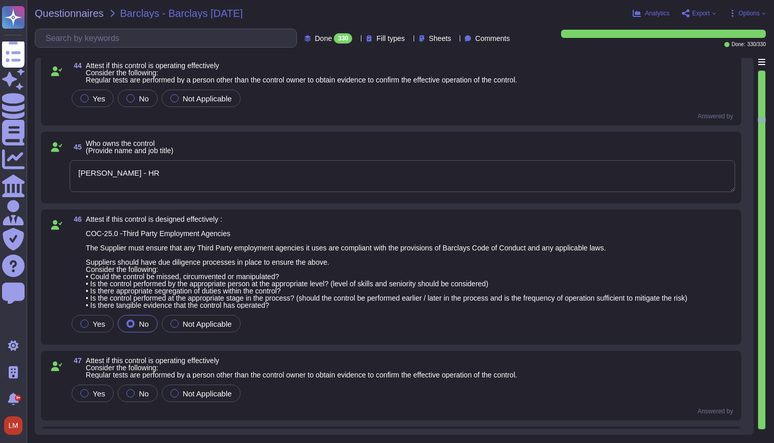
type textarea "Rachel Waby - HR"
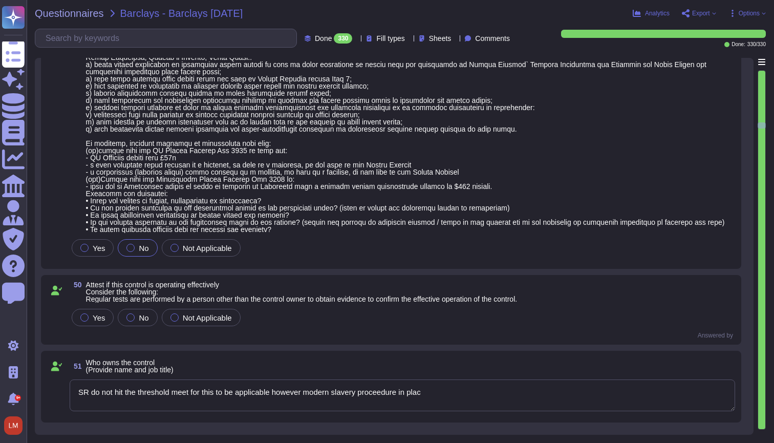
type textarea "SR do not hit the threshold meet for this to be applicable however modern slave…"
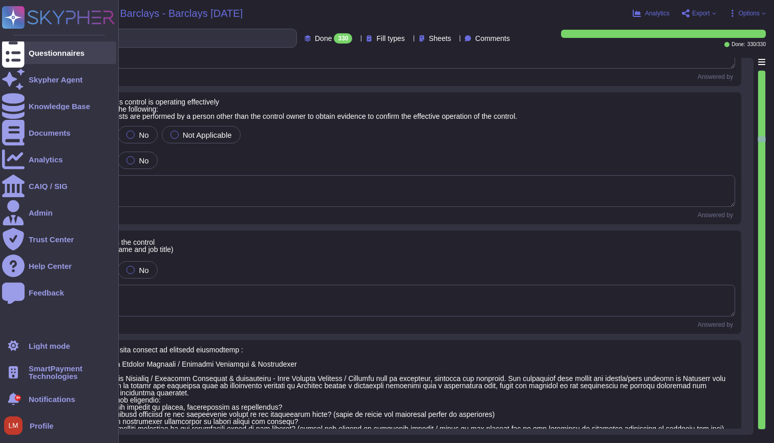
click at [38, 51] on div "Questionnaires" at bounding box center [57, 53] width 56 height 8
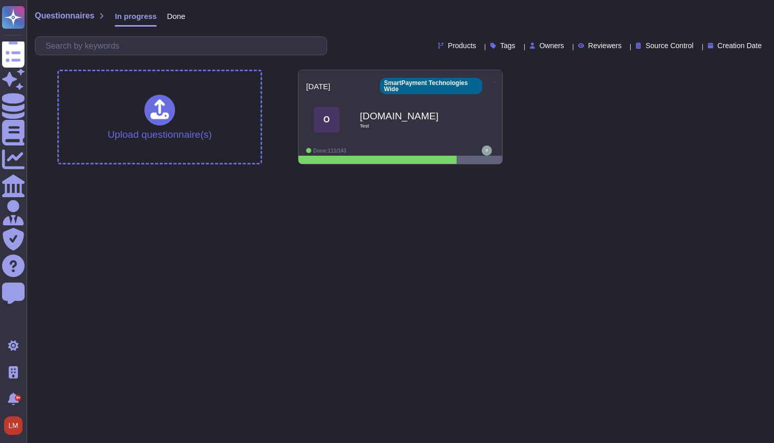
click at [172, 10] on div "Done" at bounding box center [171, 18] width 29 height 20
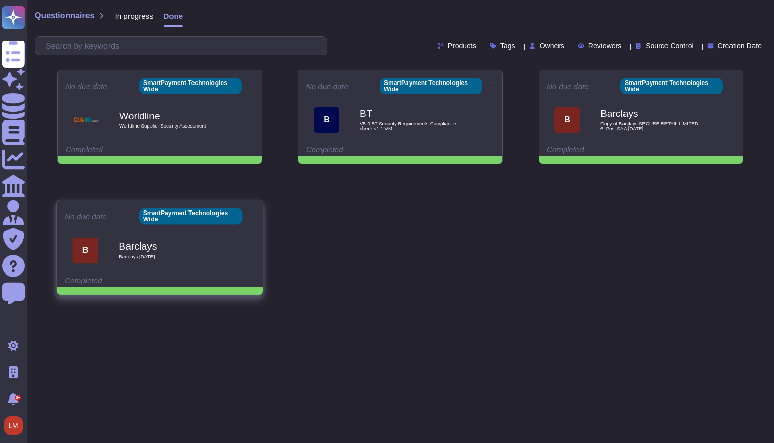
click at [254, 214] on icon at bounding box center [255, 212] width 2 height 3
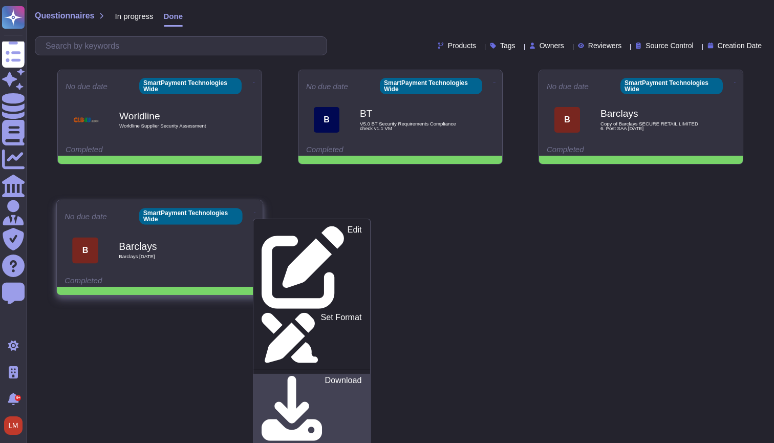
click at [325, 376] on p "Download" at bounding box center [343, 410] width 37 height 69
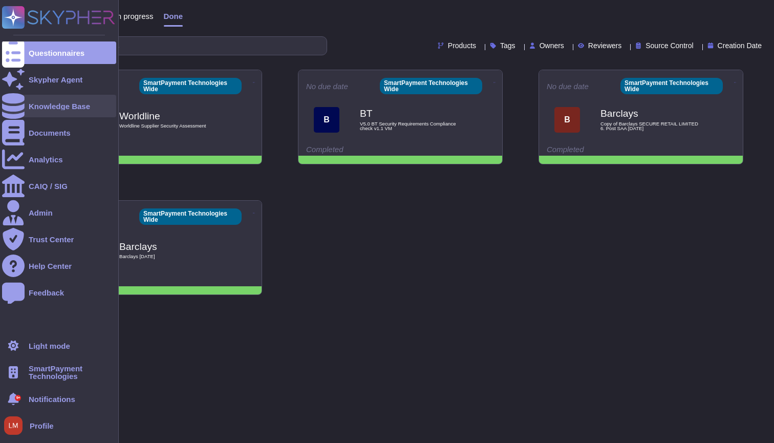
click at [62, 105] on div "Knowledge Base" at bounding box center [59, 106] width 61 height 8
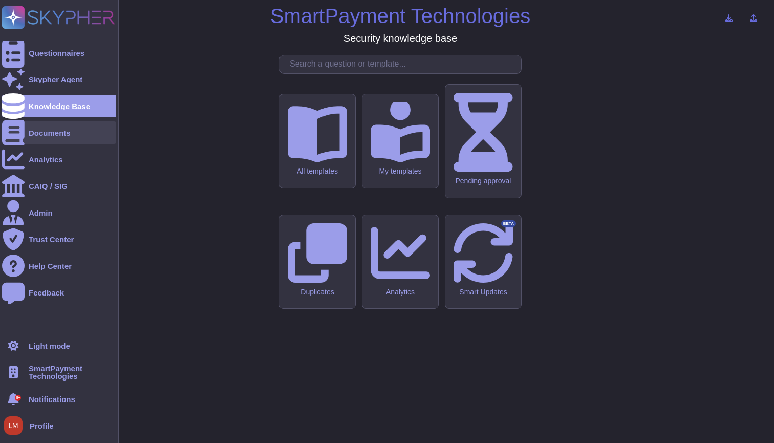
click at [62, 138] on div "Documents" at bounding box center [59, 132] width 114 height 23
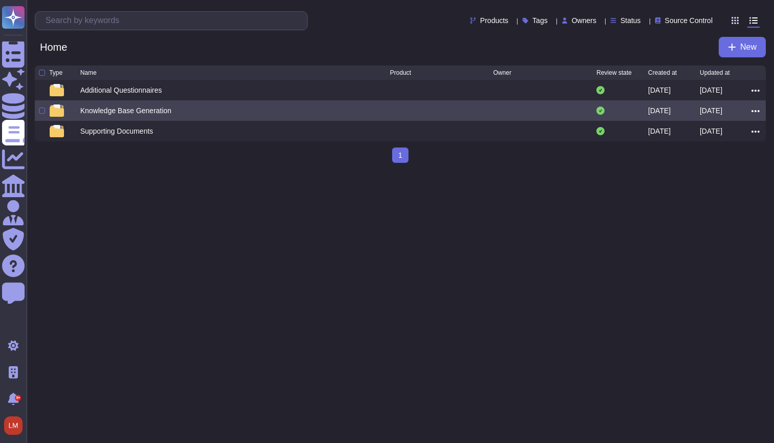
click at [168, 109] on div "Knowledge Base Generation" at bounding box center [125, 110] width 91 height 10
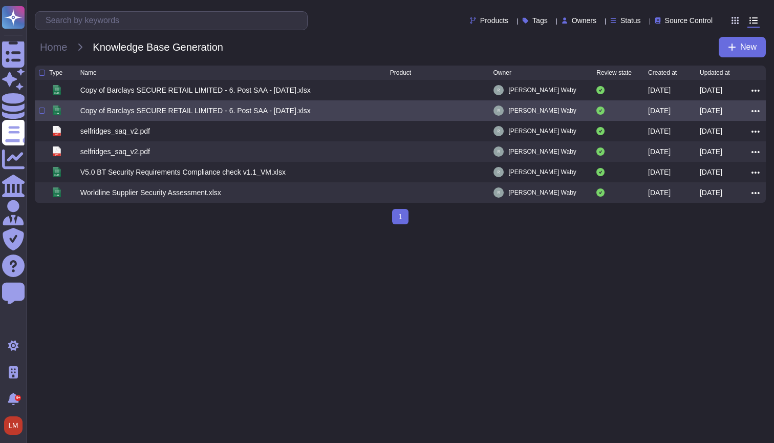
click at [756, 114] on icon at bounding box center [756, 110] width 8 height 9
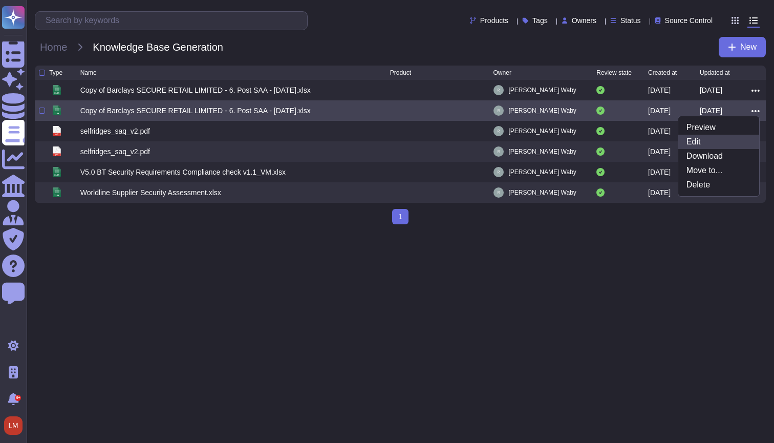
click at [724, 145] on link "Edit" at bounding box center [718, 142] width 81 height 14
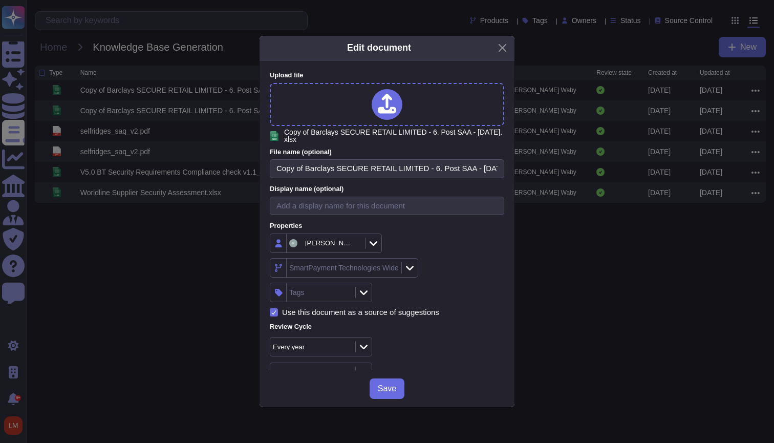
click at [647, 283] on div "Edit document Upload file xlsx Copy of Barclays SECURE RETAIL LIMITED - 6. Post…" at bounding box center [387, 221] width 774 height 443
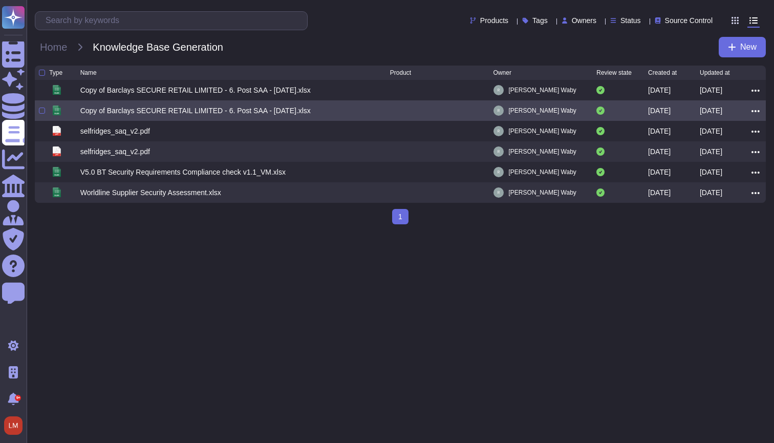
click at [755, 113] on icon at bounding box center [756, 110] width 8 height 9
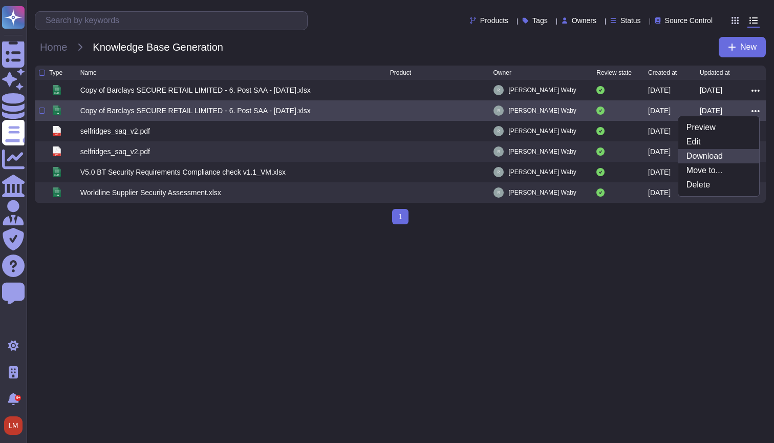
click at [699, 156] on link "Download" at bounding box center [718, 156] width 81 height 14
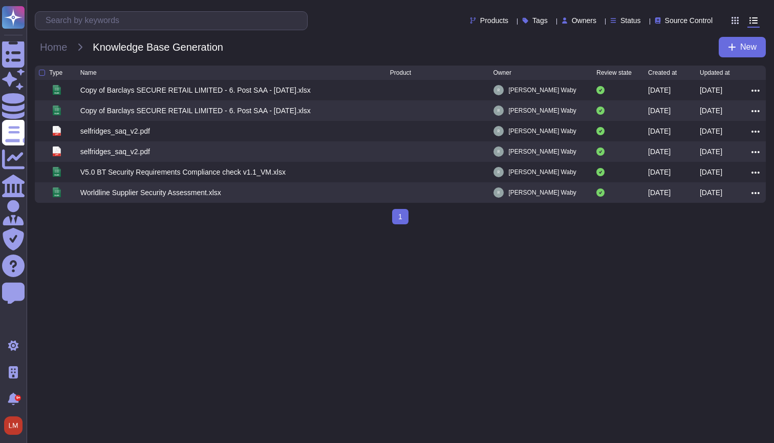
click at [297, 232] on html "Questionnaires Skypher Agent Knowledge Base Documents Analytics CAIQ / SIG Admi…" at bounding box center [387, 116] width 774 height 232
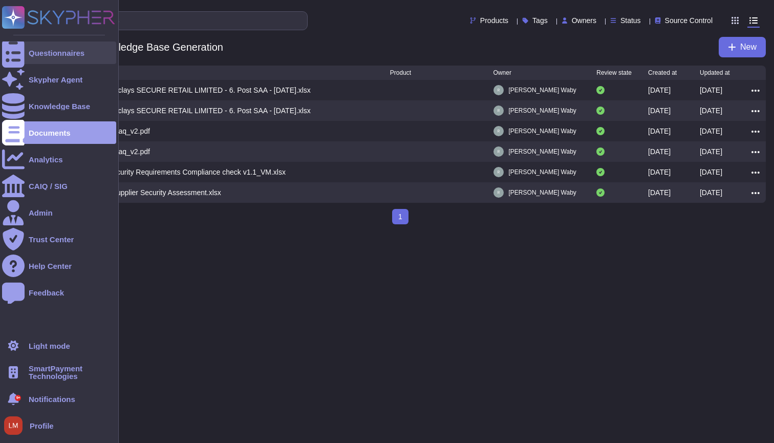
click at [22, 48] on div at bounding box center [13, 52] width 23 height 23
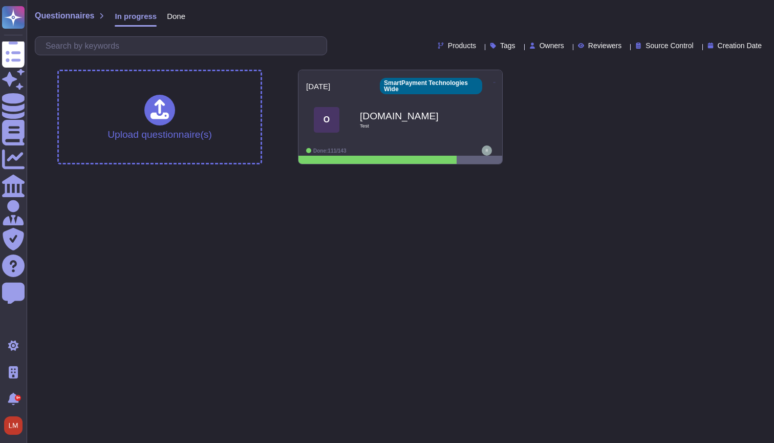
click at [180, 14] on span "Done" at bounding box center [176, 16] width 18 height 8
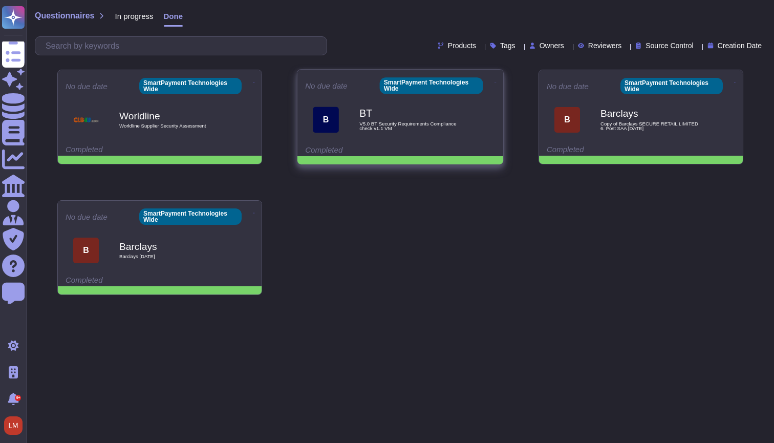
click at [402, 124] on span "V5.0 BT Security Requirements Compliance check v1.1 VM" at bounding box center [410, 126] width 103 height 10
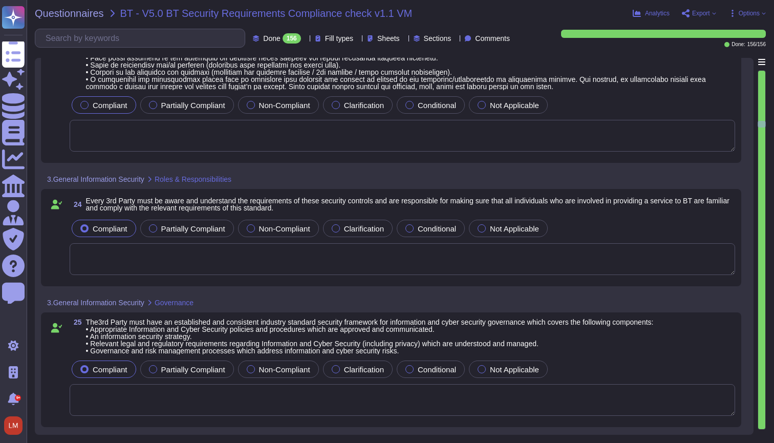
type textarea "We don't have a dedicated Chief Information Security Officer. Our IT Manager & …"
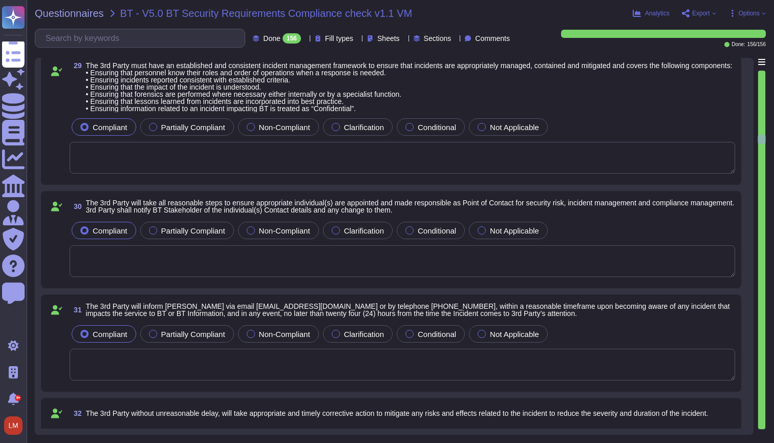
scroll to position [-1, 1]
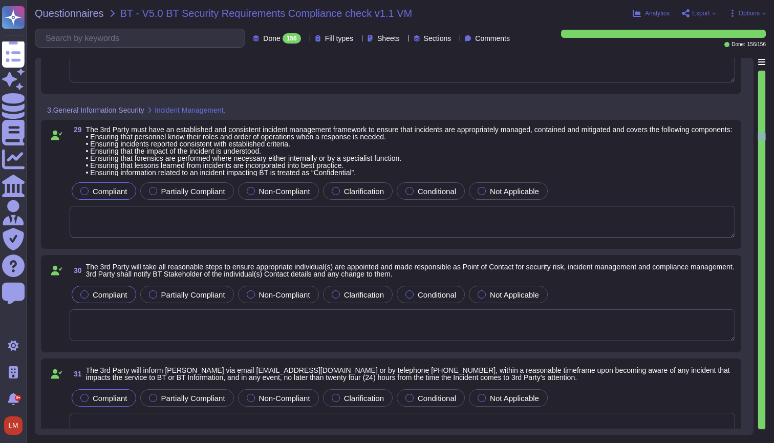
type textarea "We don't have a dedicated Chief Information Security Officer. Our IT Manager & …"
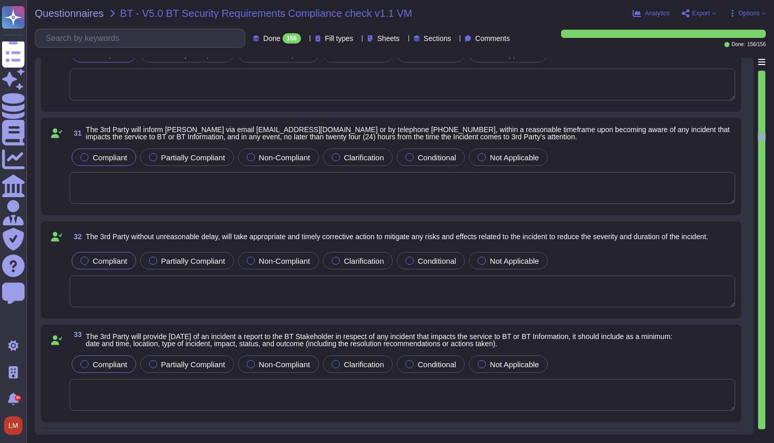
scroll to position [0, 0]
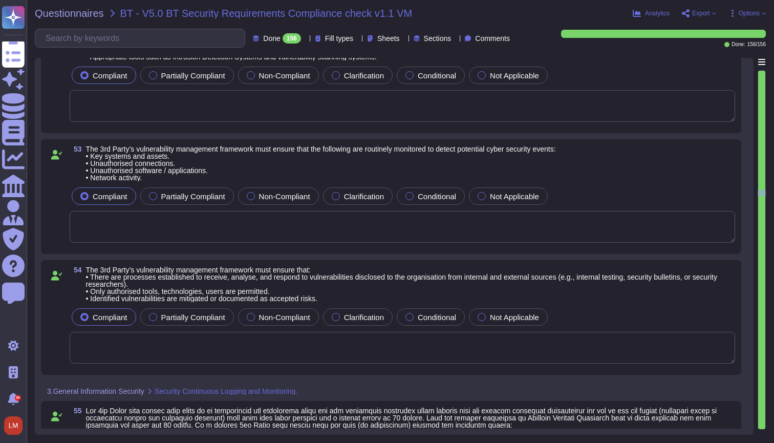
type textarea "We have Active Directory, FMC and Access Point logs, however these are not stor…"
type textarea "We have some logs that reviewed on a monthly basis but SIEM would cover the res…"
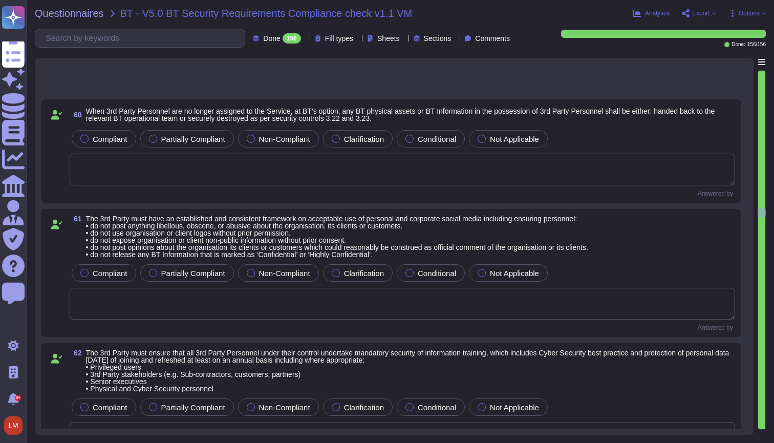
type textarea "We are not currently ISO27001 certified, this project is under view at the mome…"
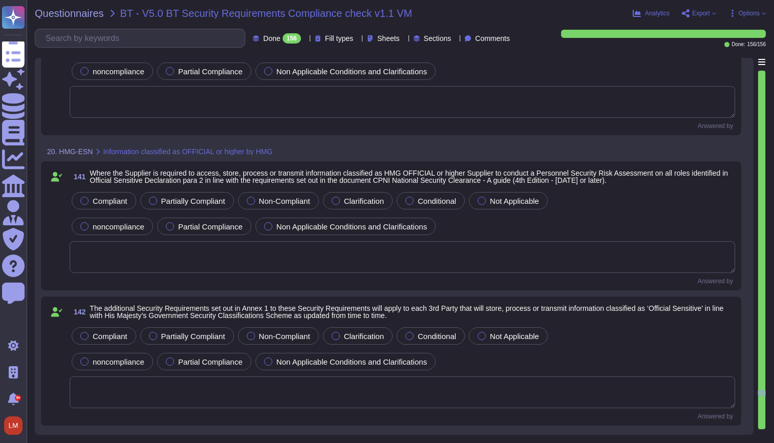
scroll to position [17351, 0]
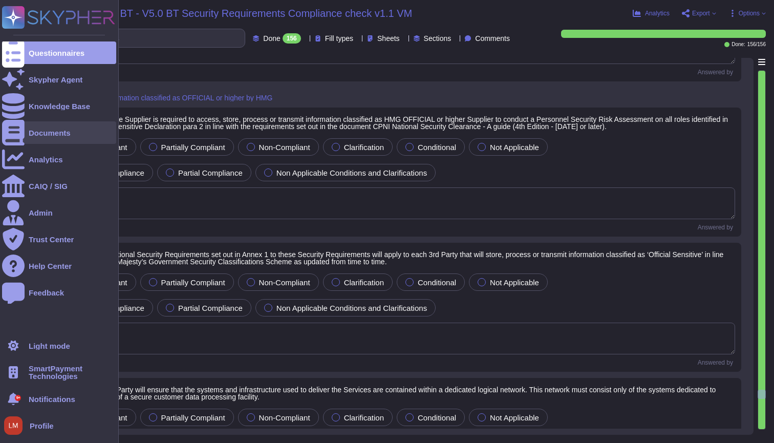
click at [18, 131] on icon at bounding box center [13, 133] width 23 height 26
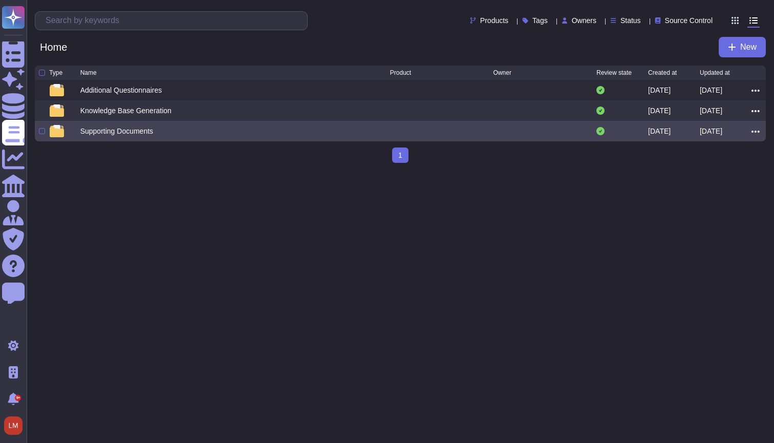
click at [138, 130] on div "Supporting Documents" at bounding box center [116, 131] width 73 height 10
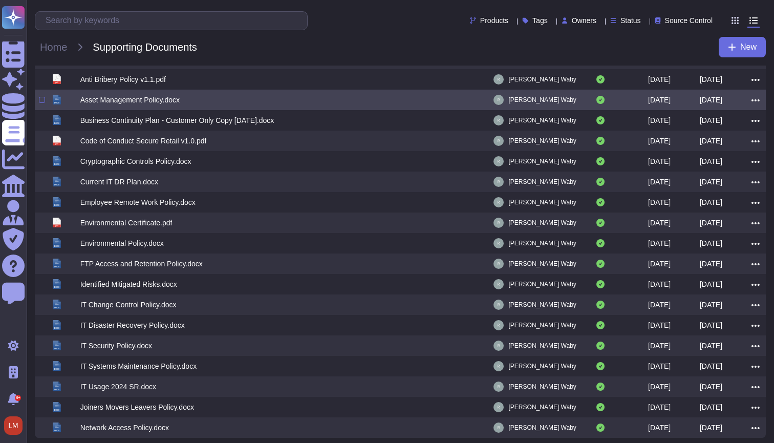
scroll to position [78, 0]
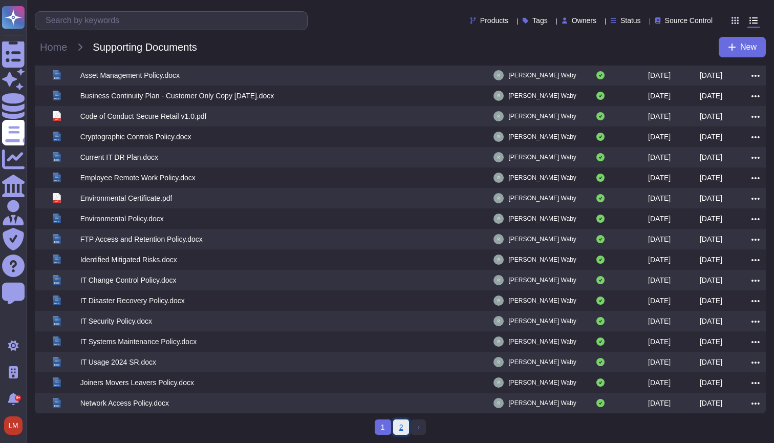
click at [401, 429] on link "2" at bounding box center [401, 426] width 16 height 15
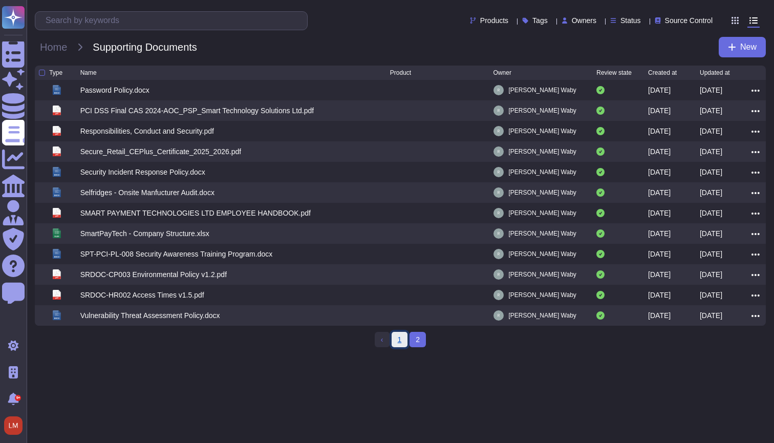
click at [403, 340] on link "1" at bounding box center [400, 339] width 16 height 15
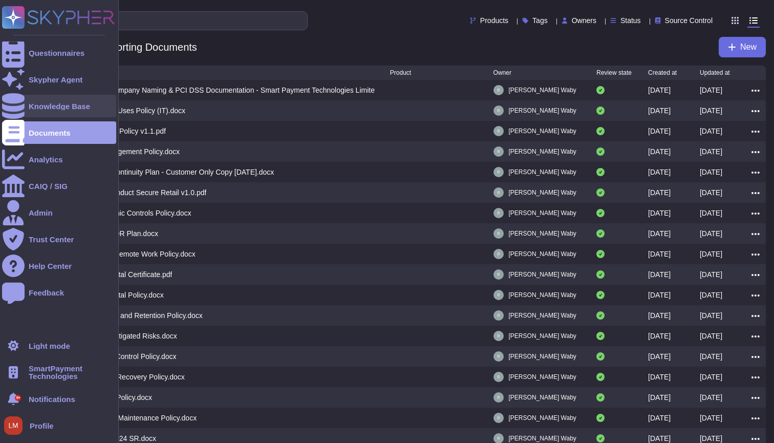
click at [81, 111] on div "Knowledge Base" at bounding box center [59, 106] width 114 height 23
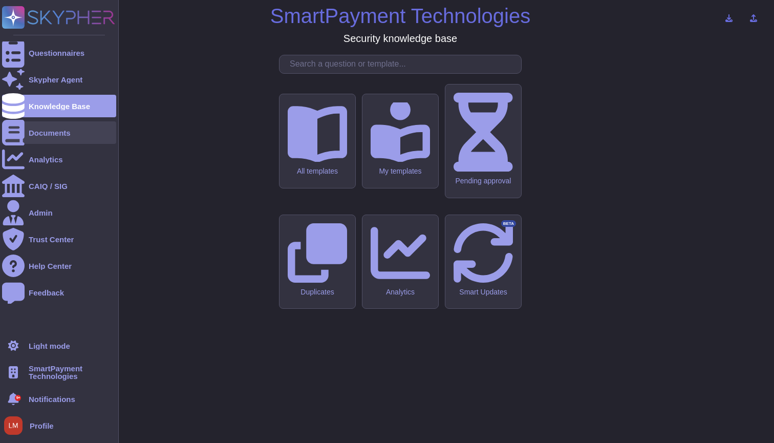
click at [65, 134] on div "Documents" at bounding box center [50, 133] width 42 height 8
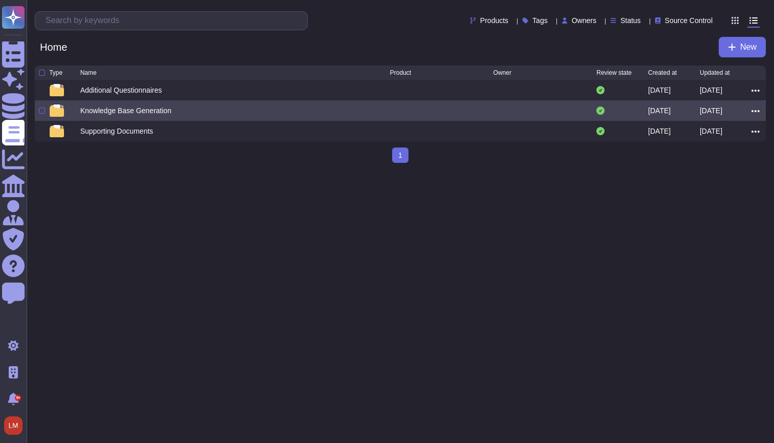
click at [134, 115] on div "Knowledge Base Generation" at bounding box center [125, 110] width 91 height 10
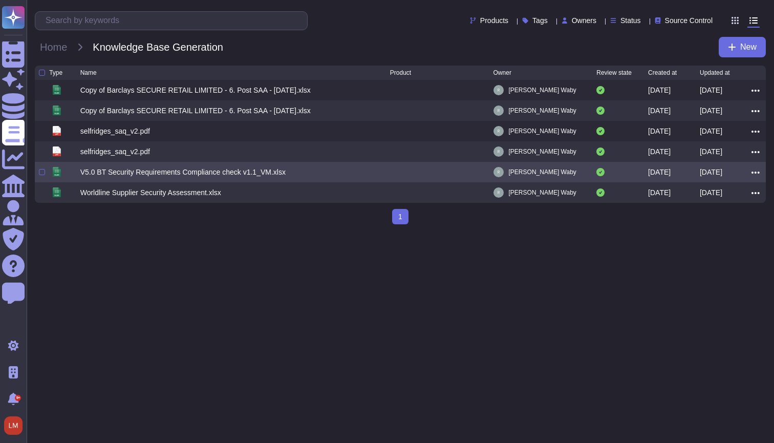
click at [166, 176] on div "V5.0 BT Security Requirements Compliance check v1.1_VM.xlsx" at bounding box center [182, 172] width 205 height 10
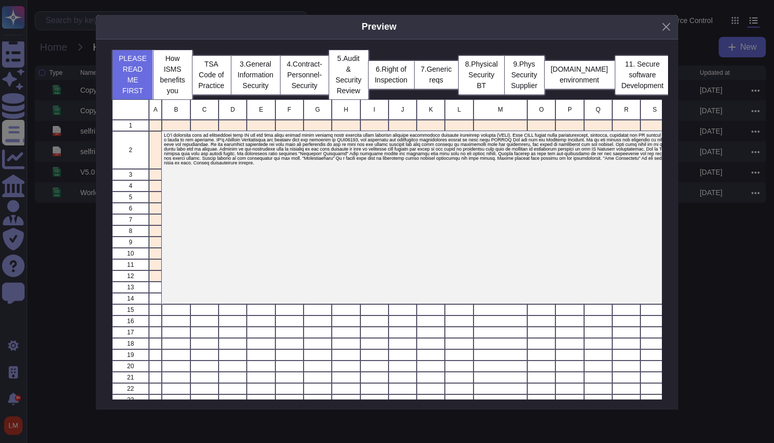
scroll to position [307, 550]
click at [222, 78] on button "TSA Code of Practice" at bounding box center [211, 74] width 39 height 39
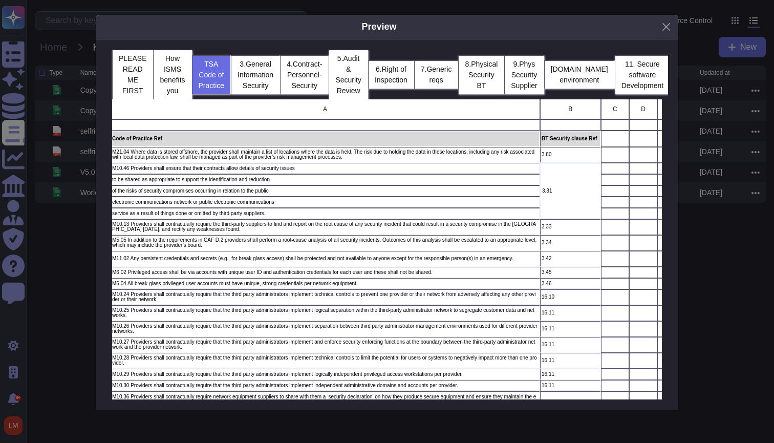
scroll to position [0, 69]
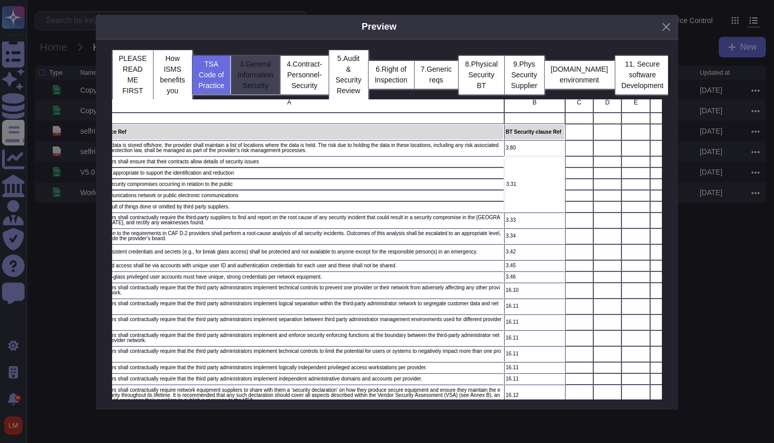
click at [244, 71] on button "3.General Information Security" at bounding box center [255, 74] width 49 height 39
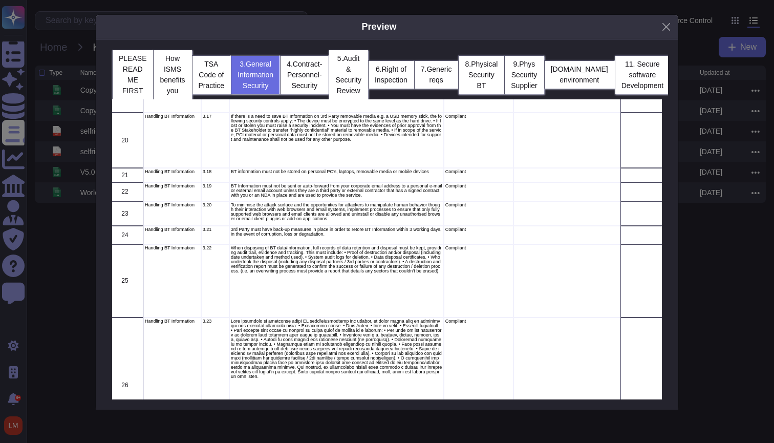
scroll to position [1123, 6]
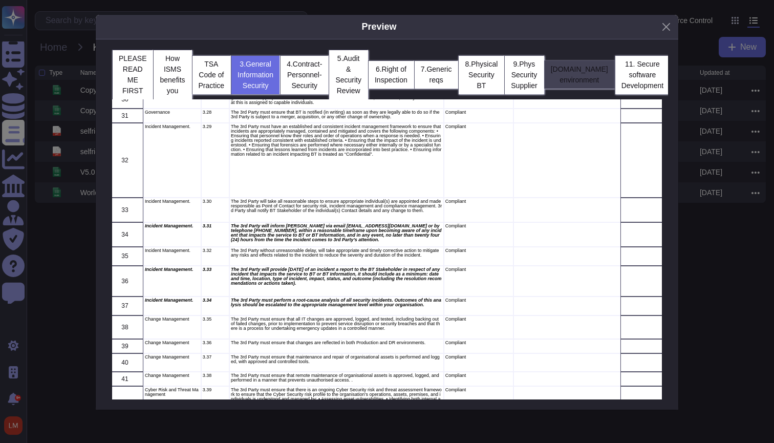
click at [584, 80] on button "10.hosting environment" at bounding box center [579, 74] width 71 height 28
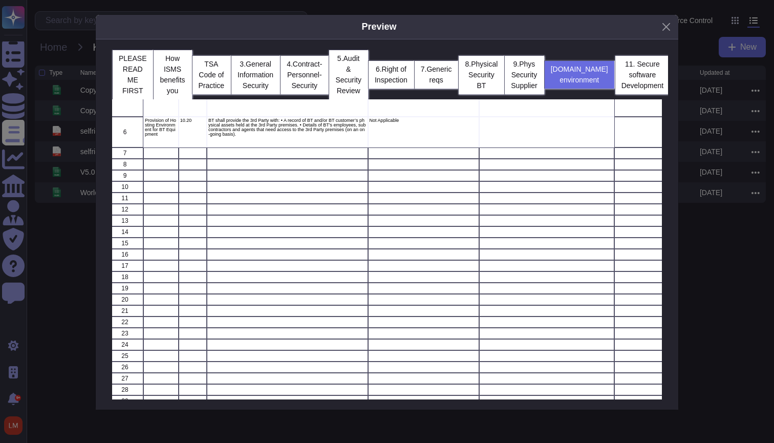
scroll to position [0, 0]
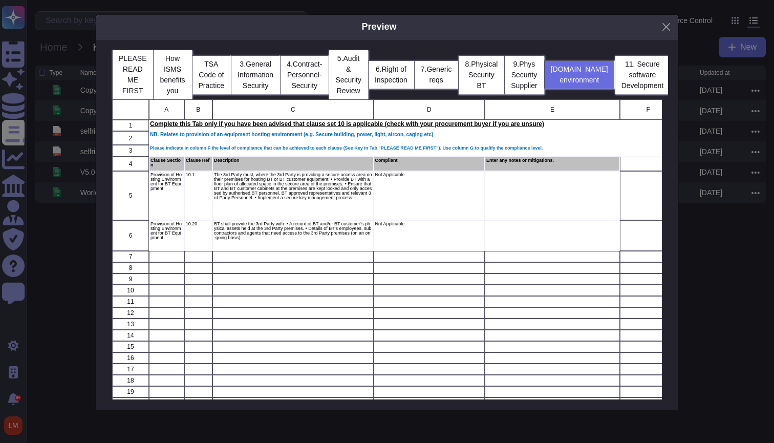
click at [722, 228] on div "Preview PLEASE READ ME FIRST How ISMS benefits you TSA Code of Practice 3.Gener…" at bounding box center [387, 221] width 774 height 443
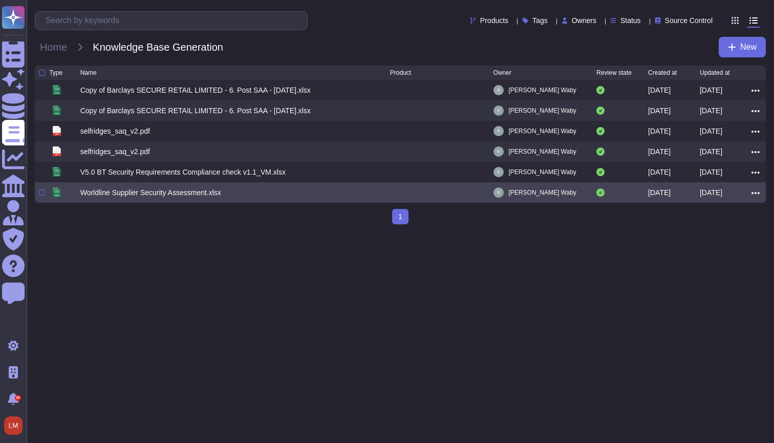
click at [272, 194] on div "Worldline Supplier Security Assessment.xlsx" at bounding box center [235, 192] width 310 height 12
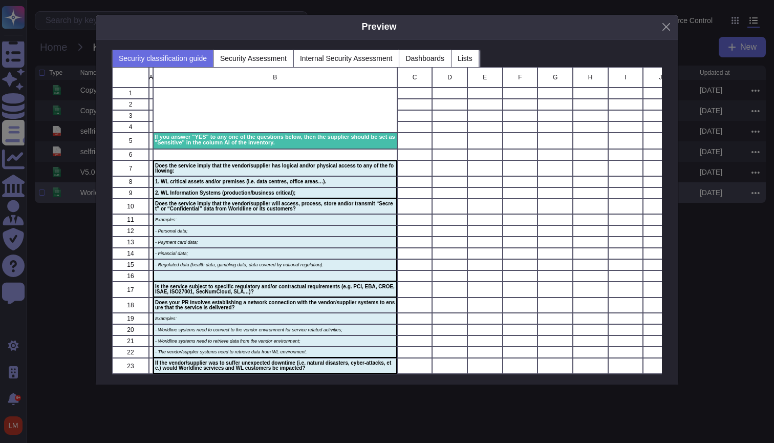
scroll to position [307, 550]
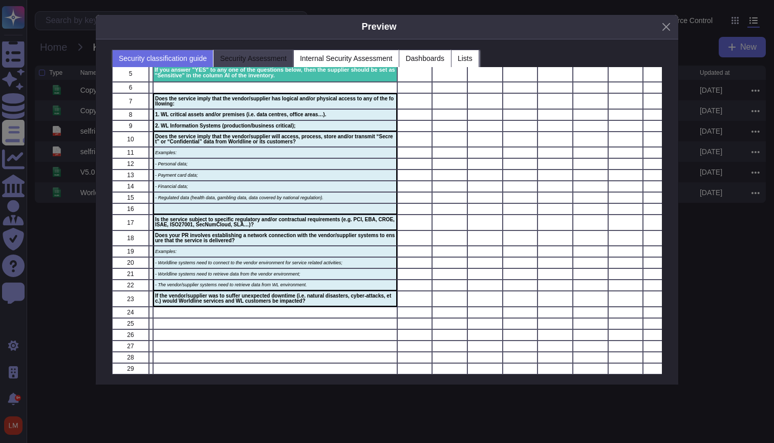
click at [274, 58] on button "Security Assessment" at bounding box center [253, 58] width 80 height 17
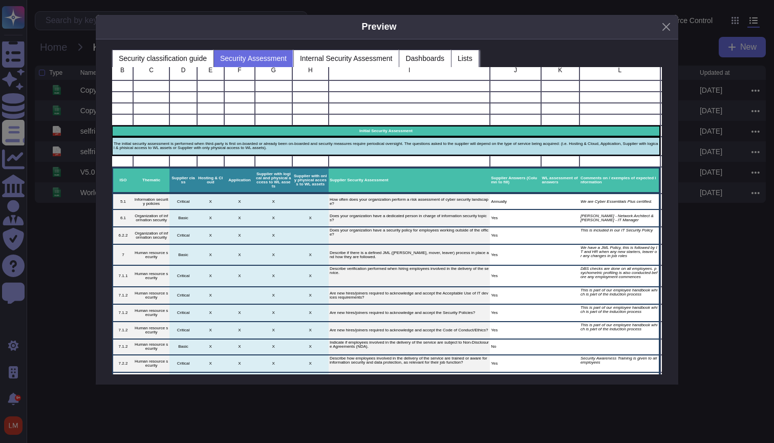
click at [68, 260] on div "Preview Security classification guide Security Assessment Internal Security Ass…" at bounding box center [387, 221] width 774 height 443
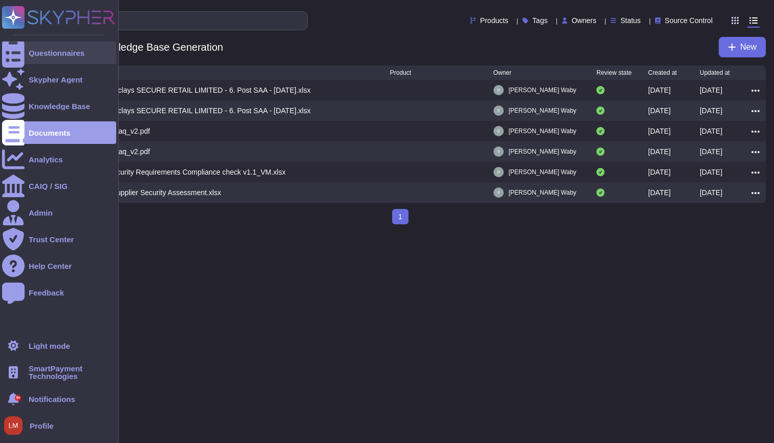
click at [28, 56] on div "Questionnaires" at bounding box center [59, 52] width 114 height 23
